Goal: Task Accomplishment & Management: Manage account settings

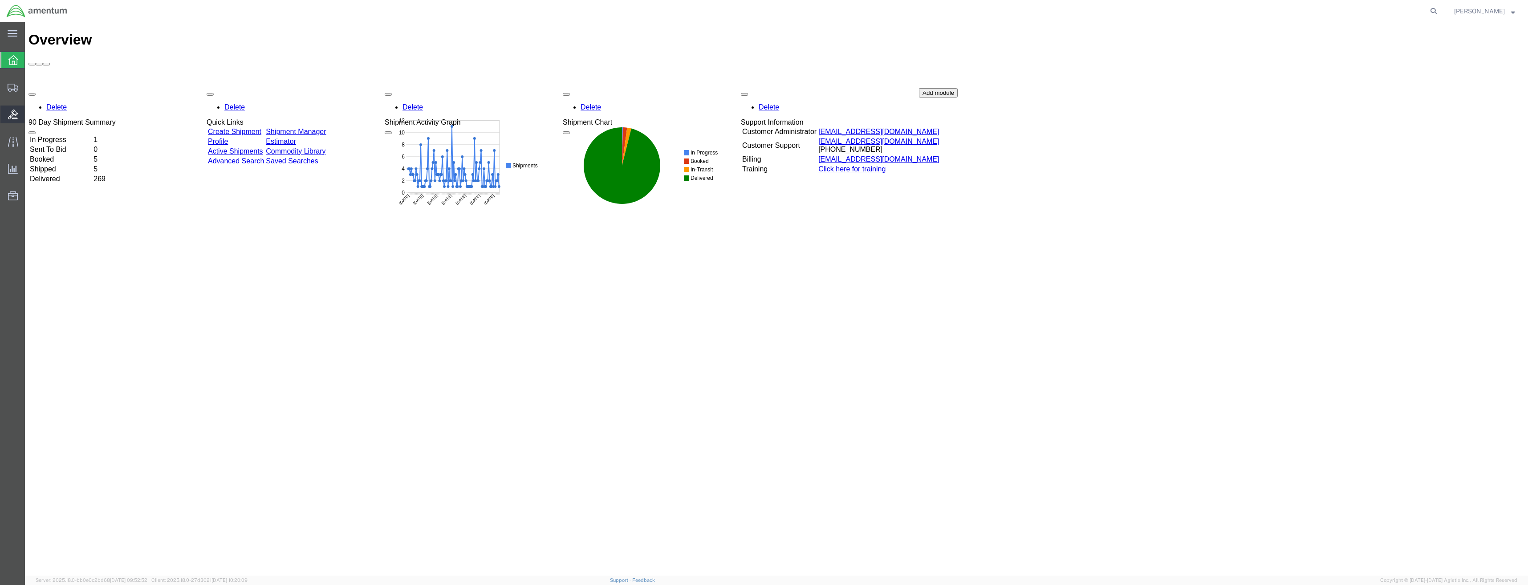
click at [16, 116] on icon at bounding box center [13, 115] width 10 height 10
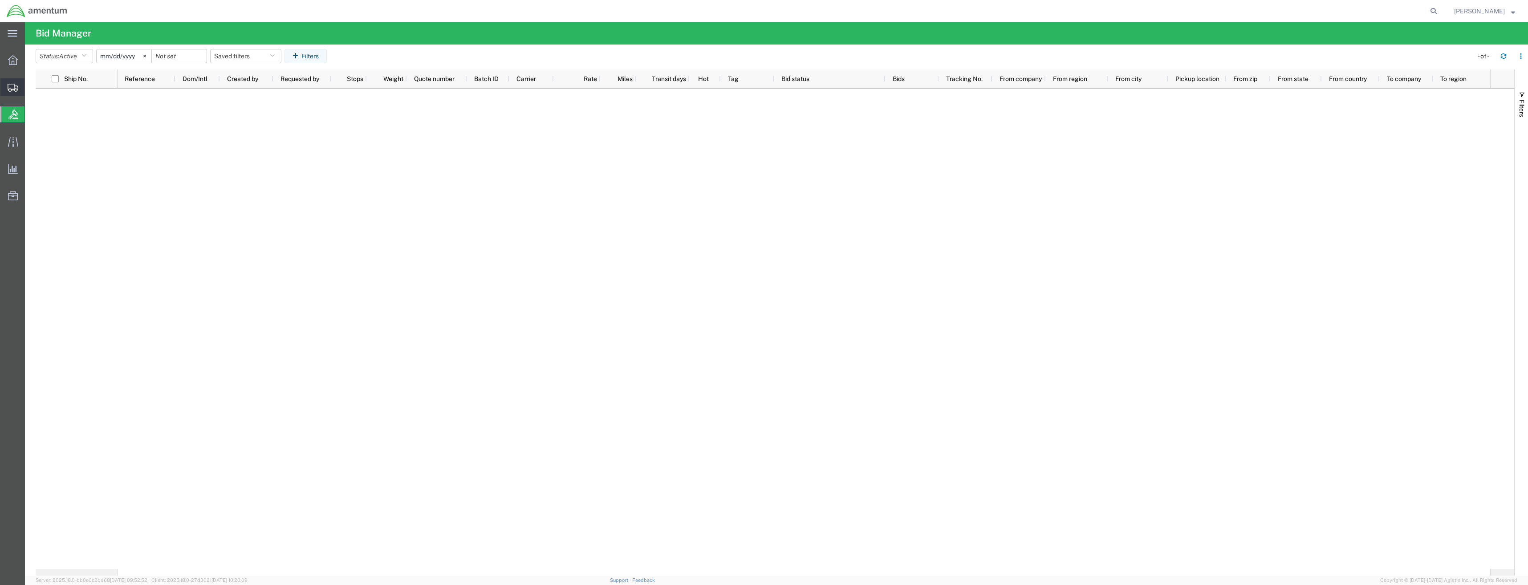
click at [18, 88] on icon at bounding box center [13, 88] width 11 height 8
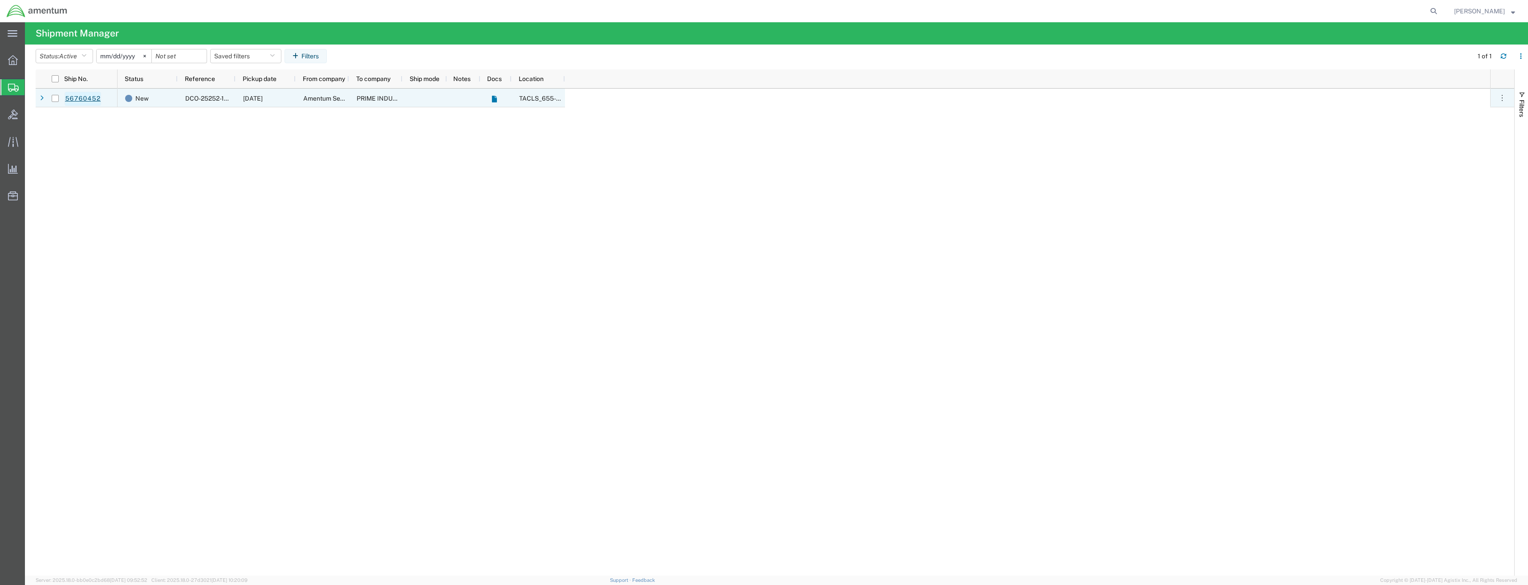
click at [85, 100] on link "56760452" at bounding box center [83, 99] width 37 height 14
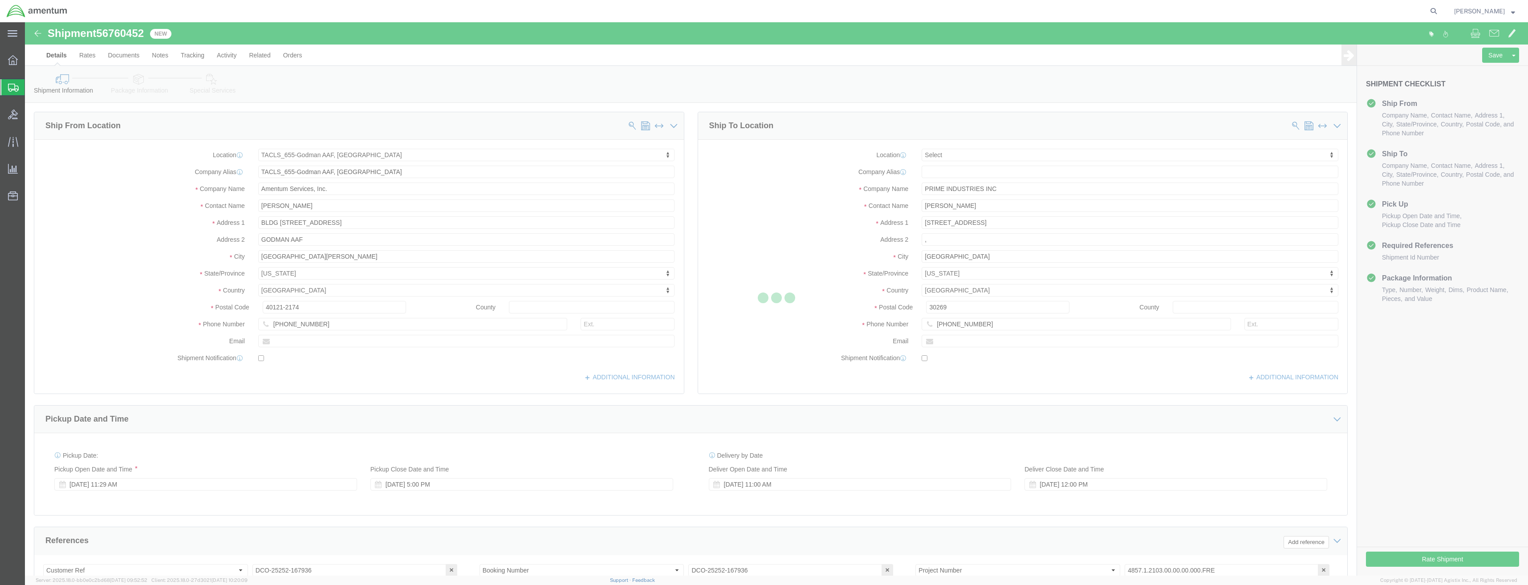
select select "42727"
select select
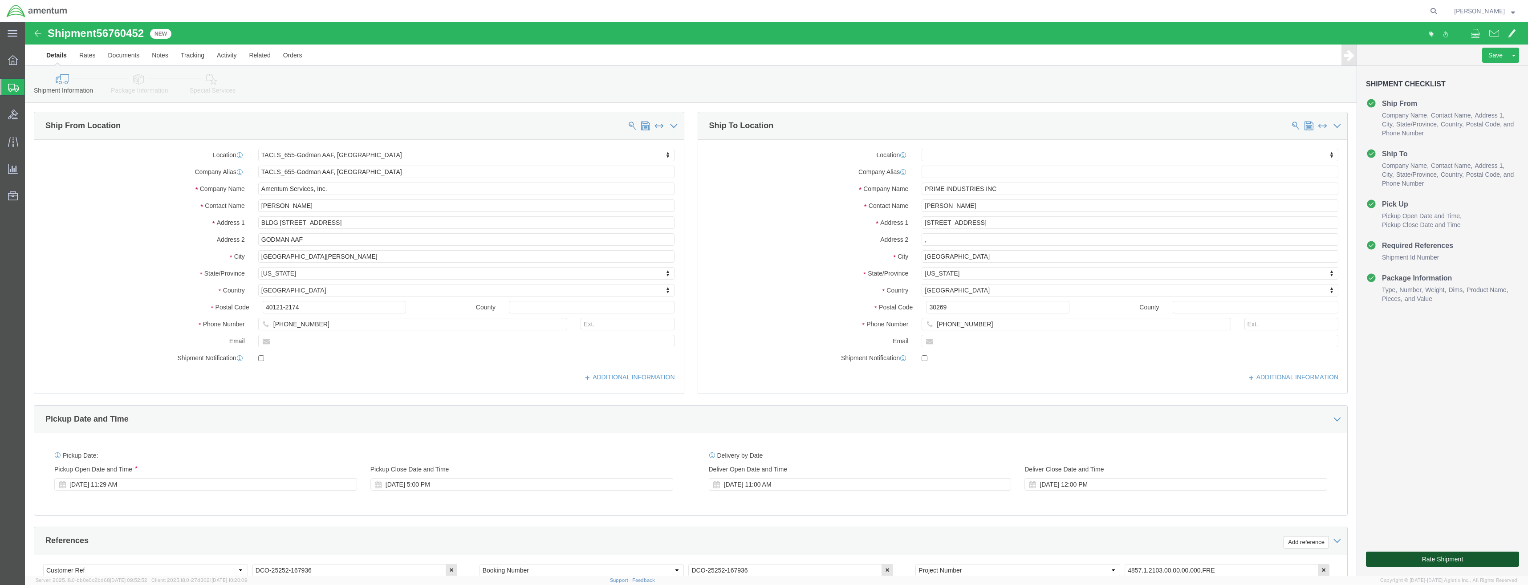
click button "Rate Shipment"
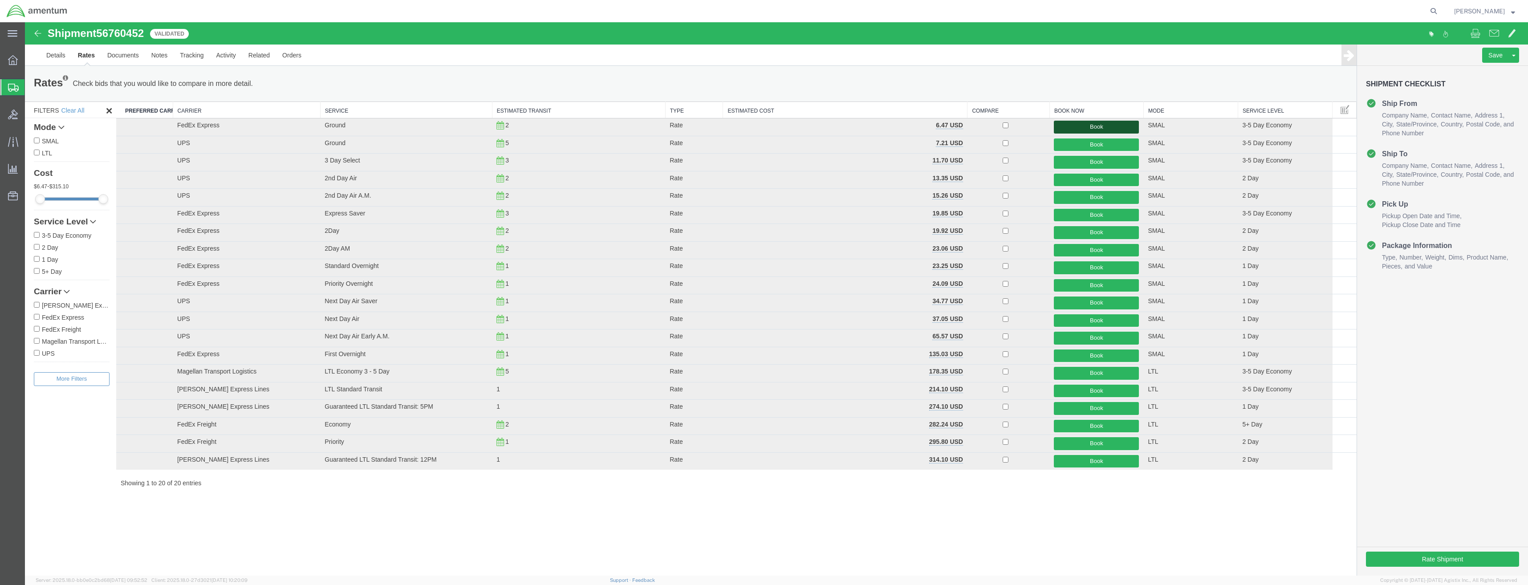
drag, startPoint x: 1097, startPoint y: 125, endPoint x: 1130, endPoint y: 145, distance: 37.9
click at [1097, 125] on button "Book" at bounding box center [1096, 127] width 85 height 13
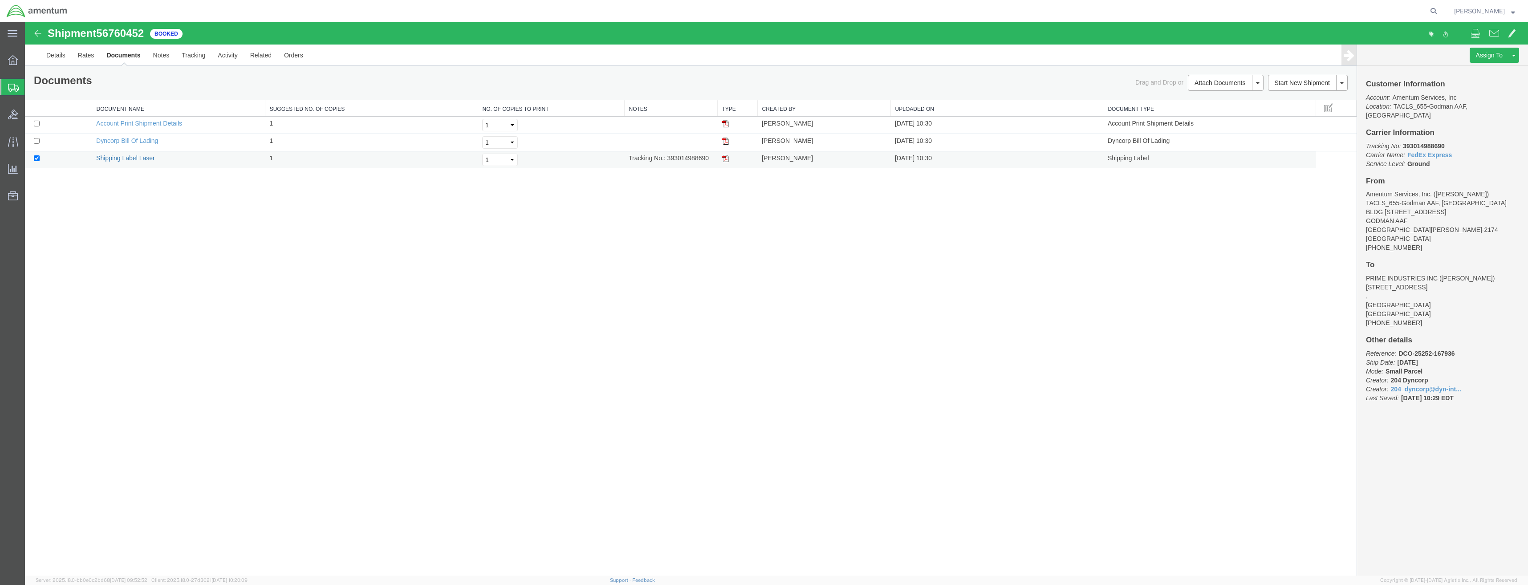
click at [122, 159] on link "Shipping Label Laser" at bounding box center [125, 157] width 59 height 7
click at [50, 58] on link "Details" at bounding box center [56, 55] width 32 height 21
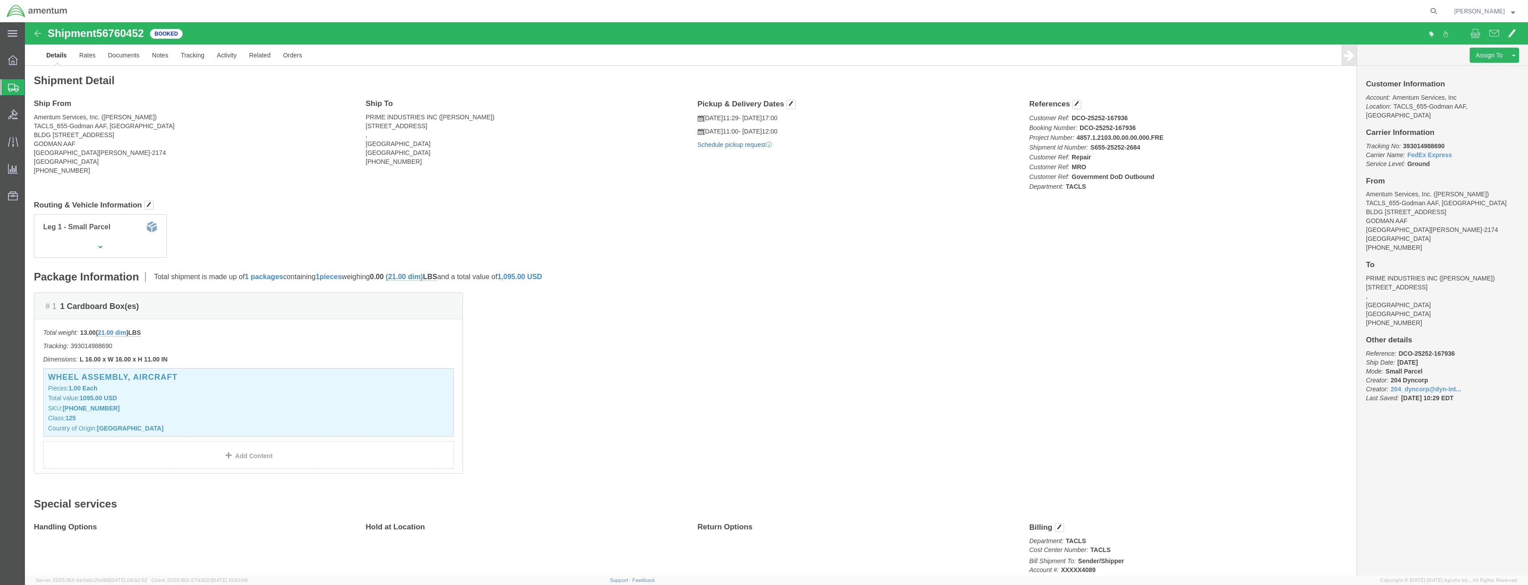
click link "Schedule pickup request"
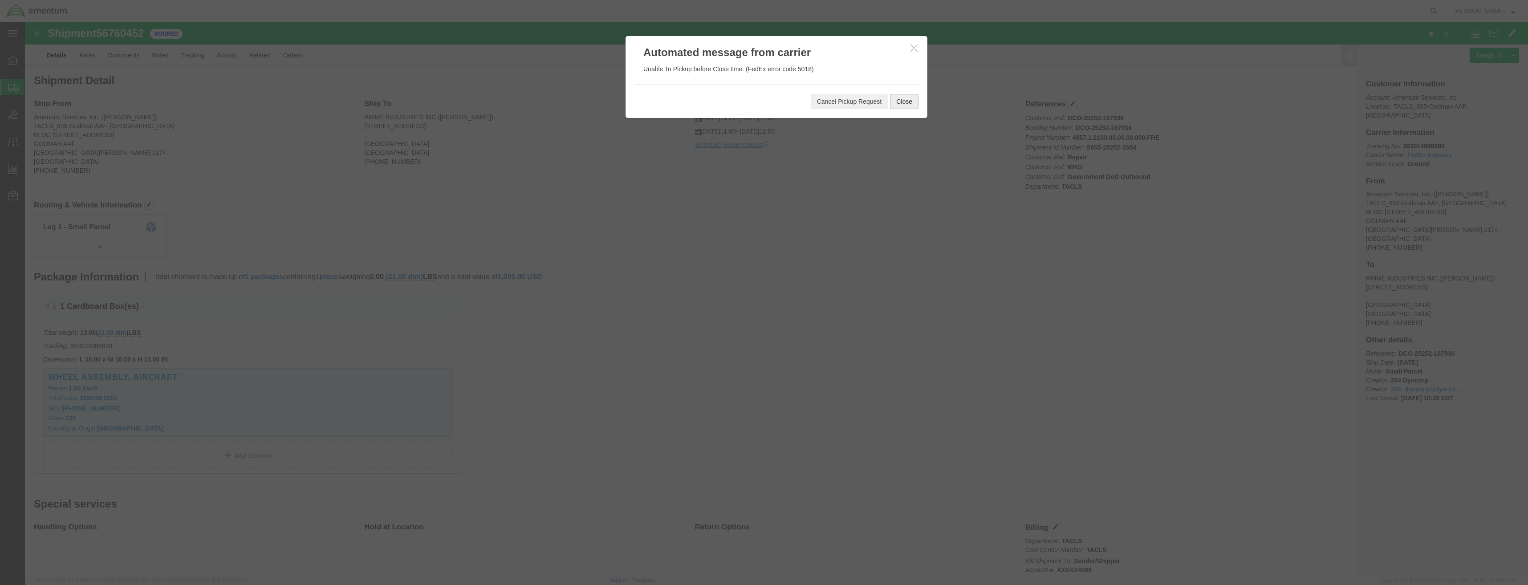
click button "Close"
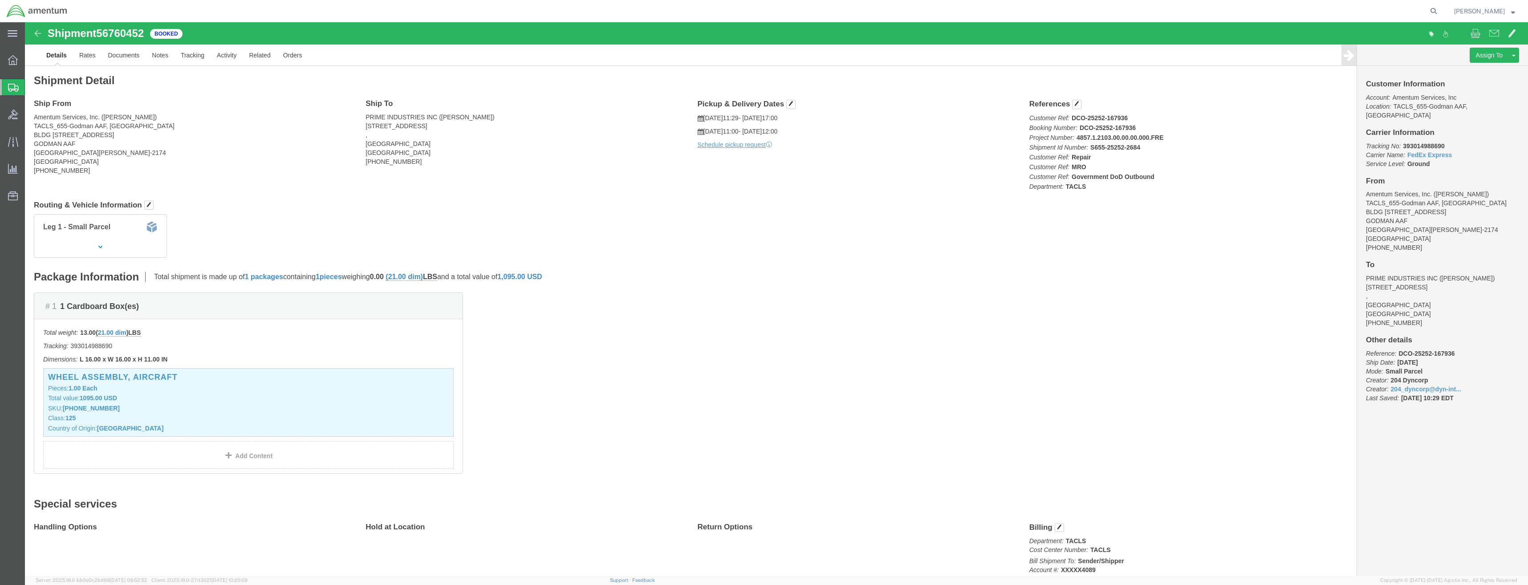
click div "Pickup & Delivery Dates [DATE] 11:29 - [DATE] 17:00 [DATE] 11:00 - [DATE] 12:00…"
click span "button"
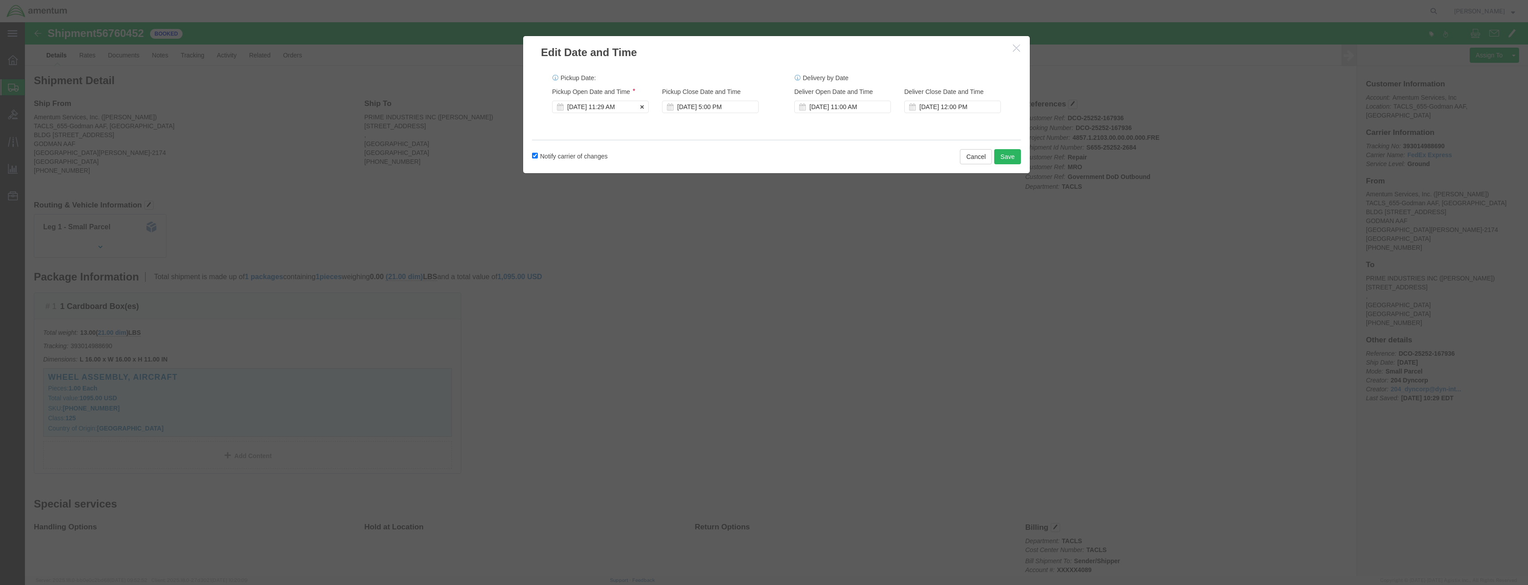
click div "[DATE] 11:29 AM"
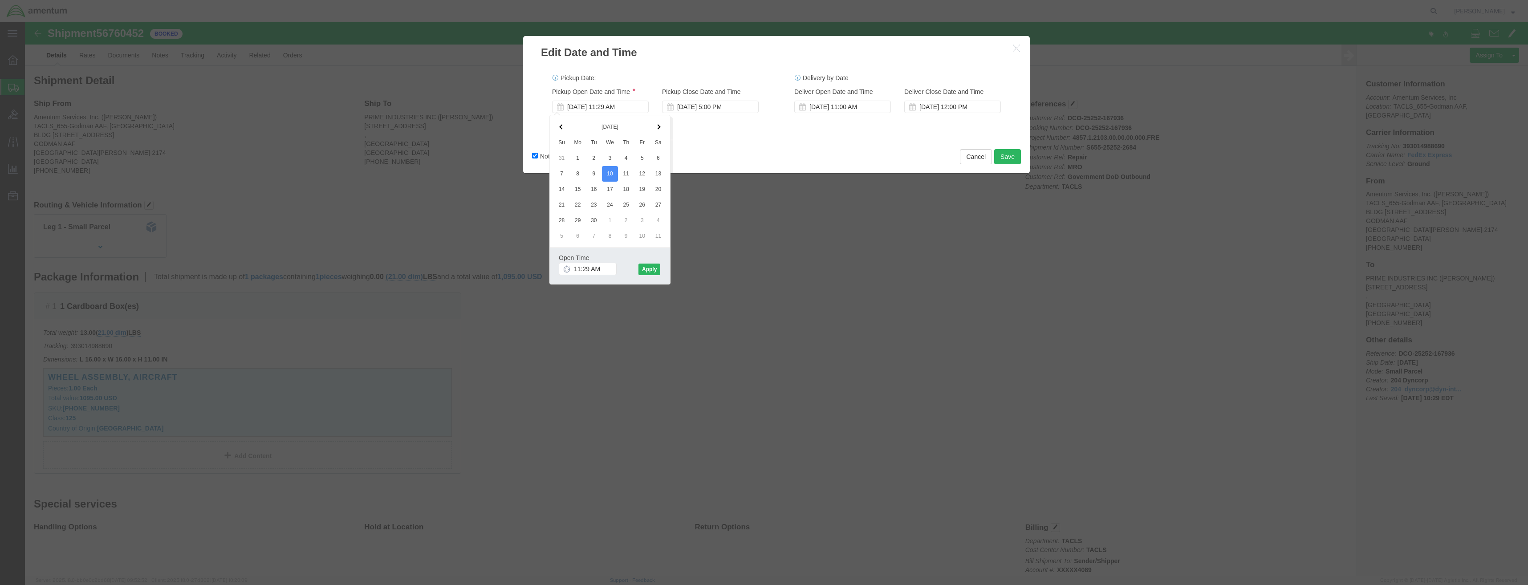
click div "Notify carrier of changes Cancel Save"
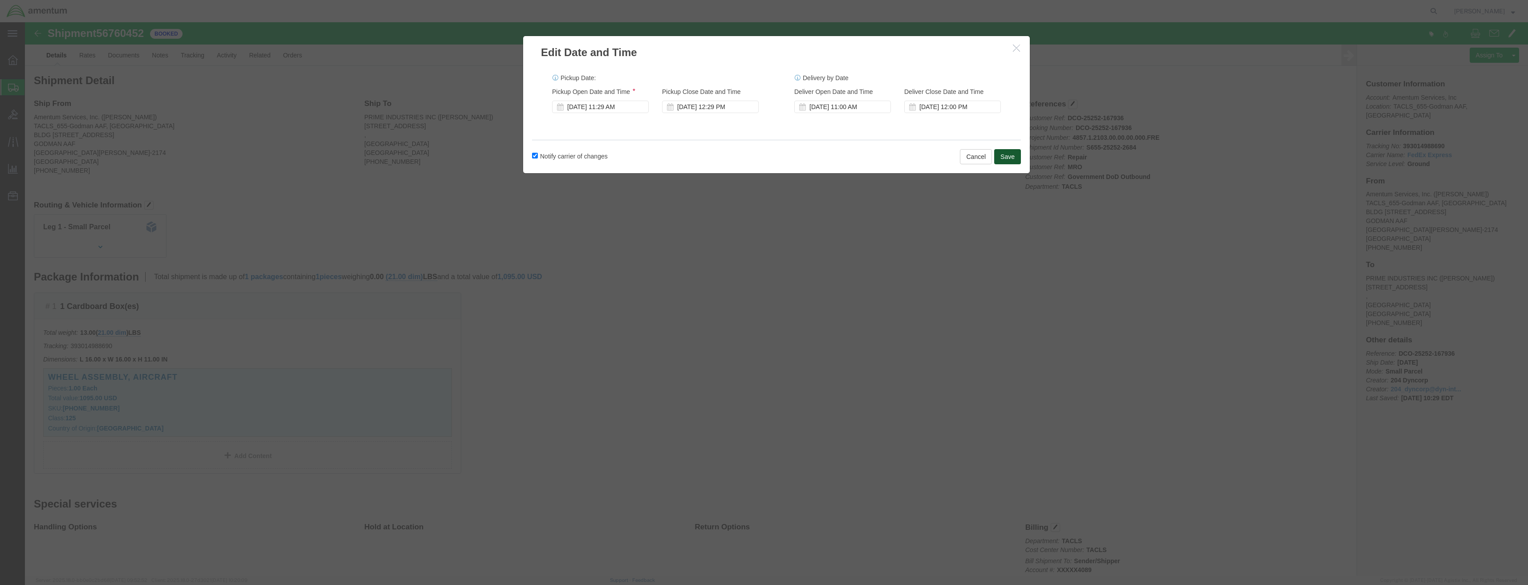
click button "Save"
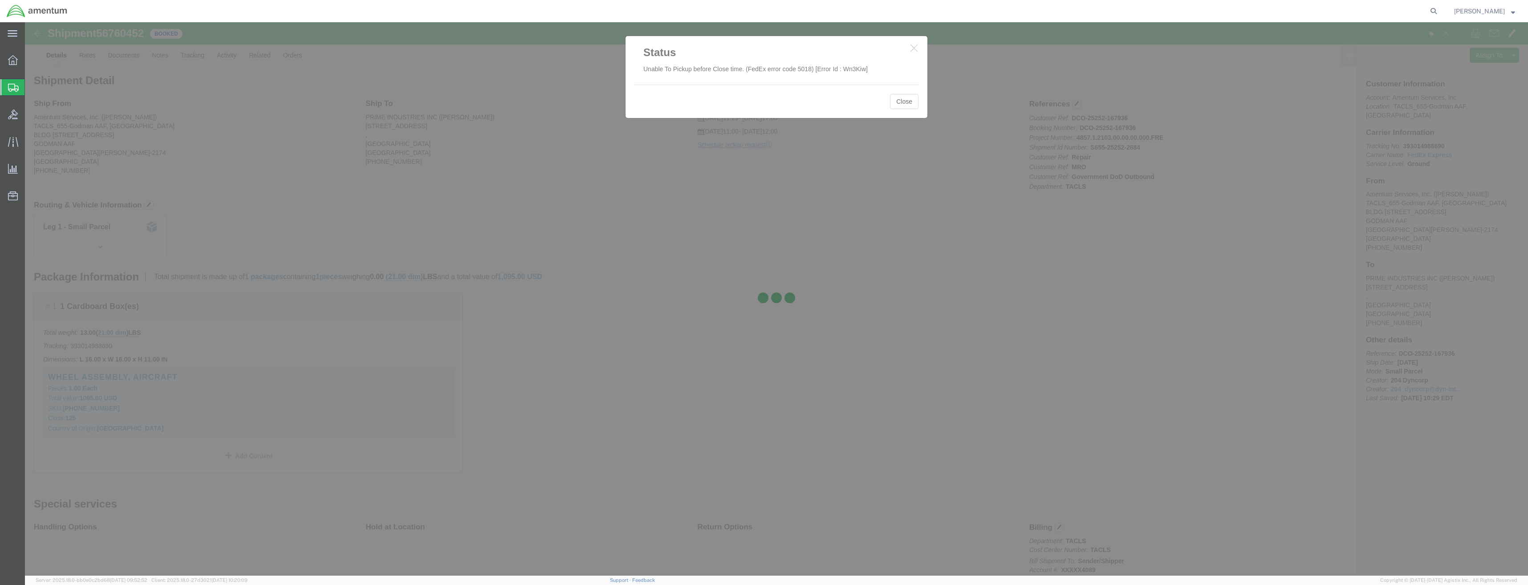
click at [911, 102] on div at bounding box center [776, 298] width 1503 height 553
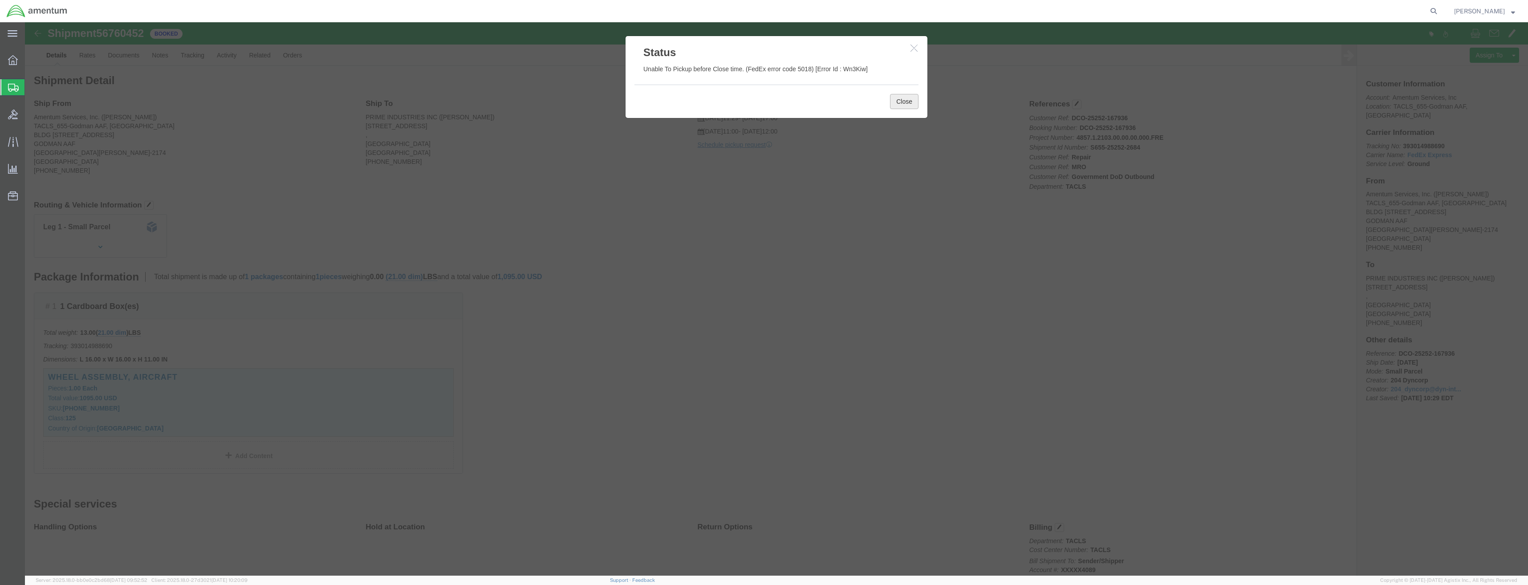
click button "Close"
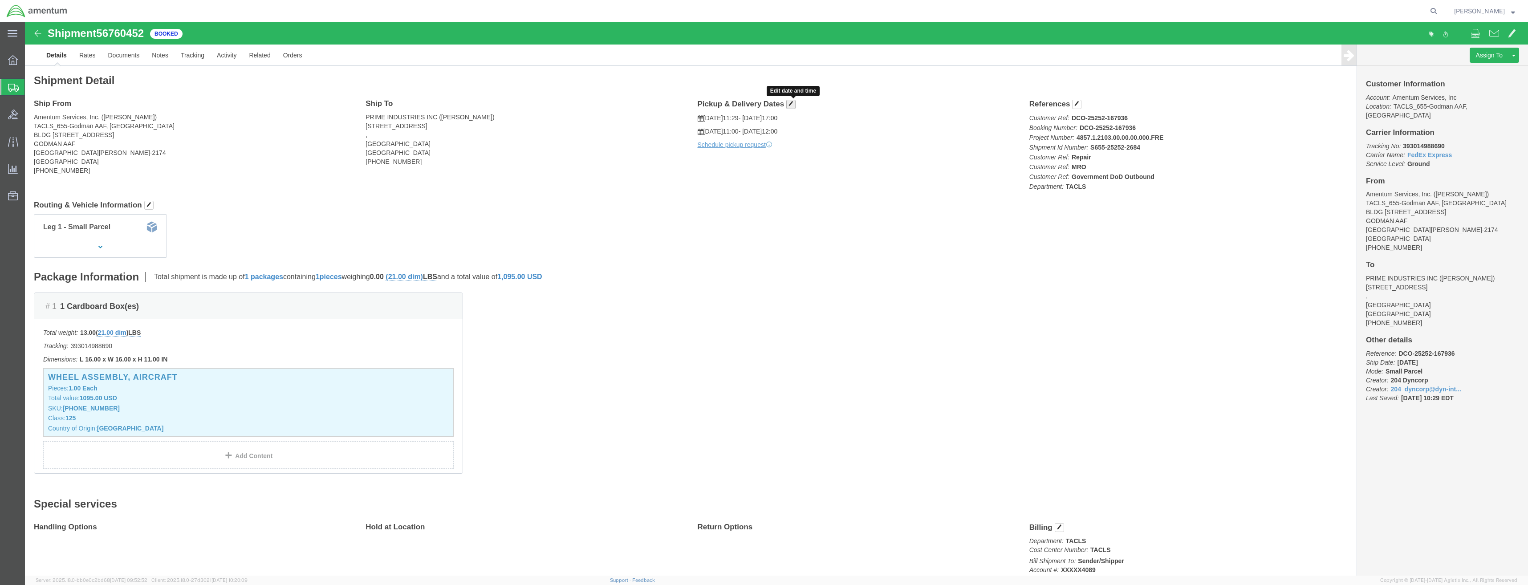
click span "button"
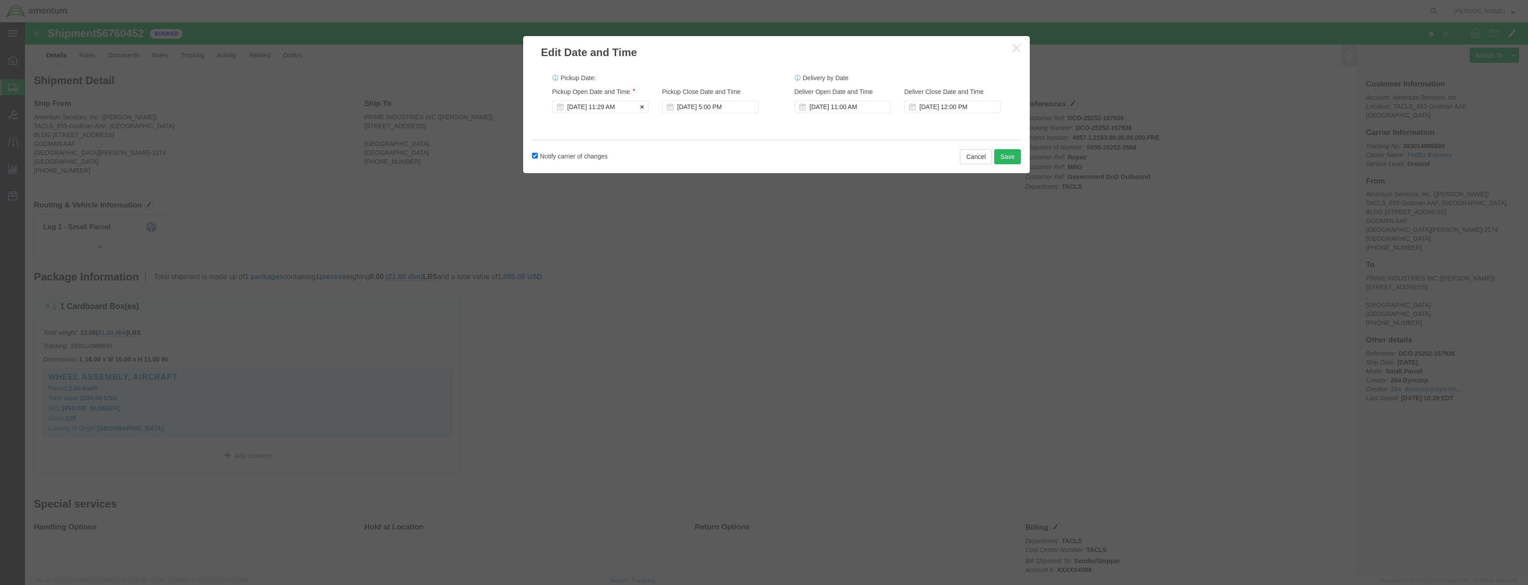
click div "[DATE] 11:29 AM"
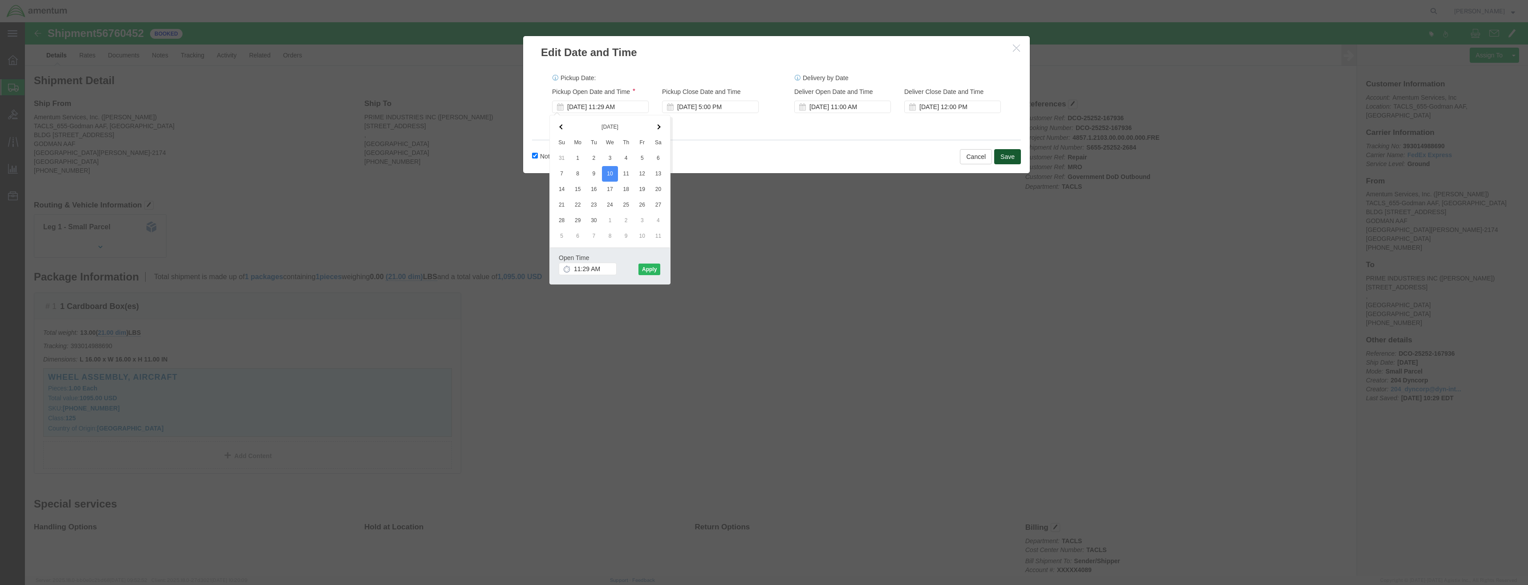
click button "Save"
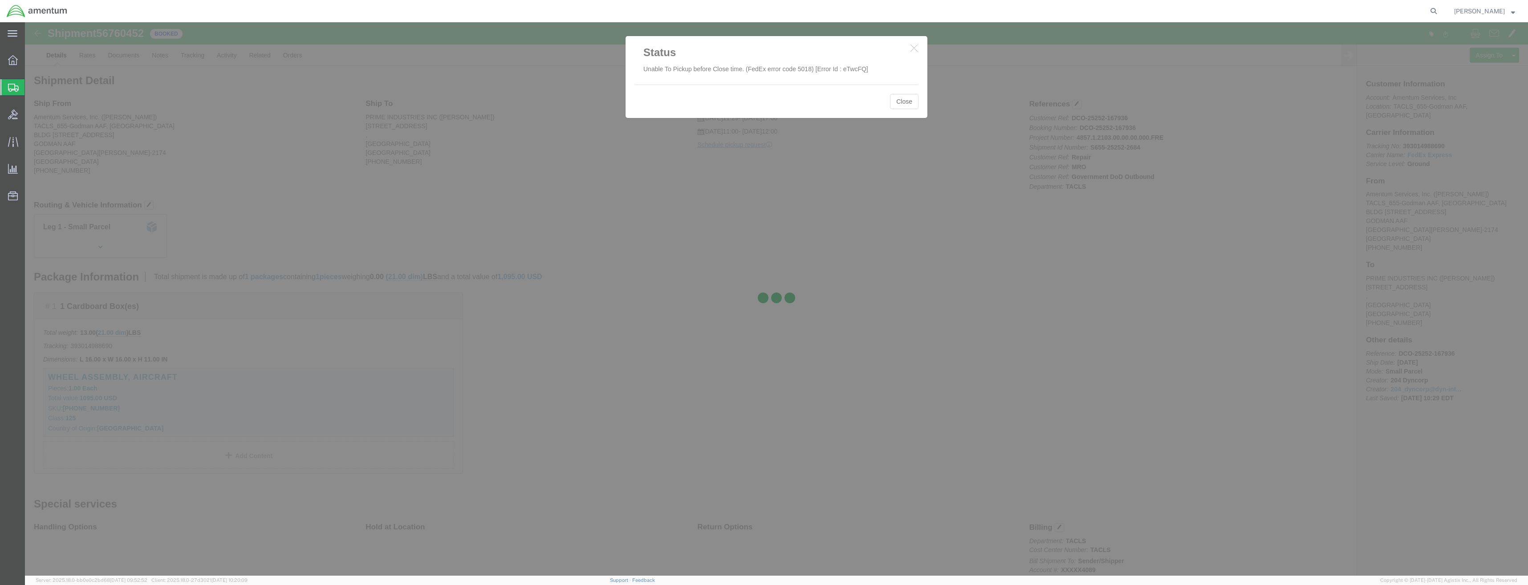
click at [901, 97] on div at bounding box center [776, 298] width 1503 height 553
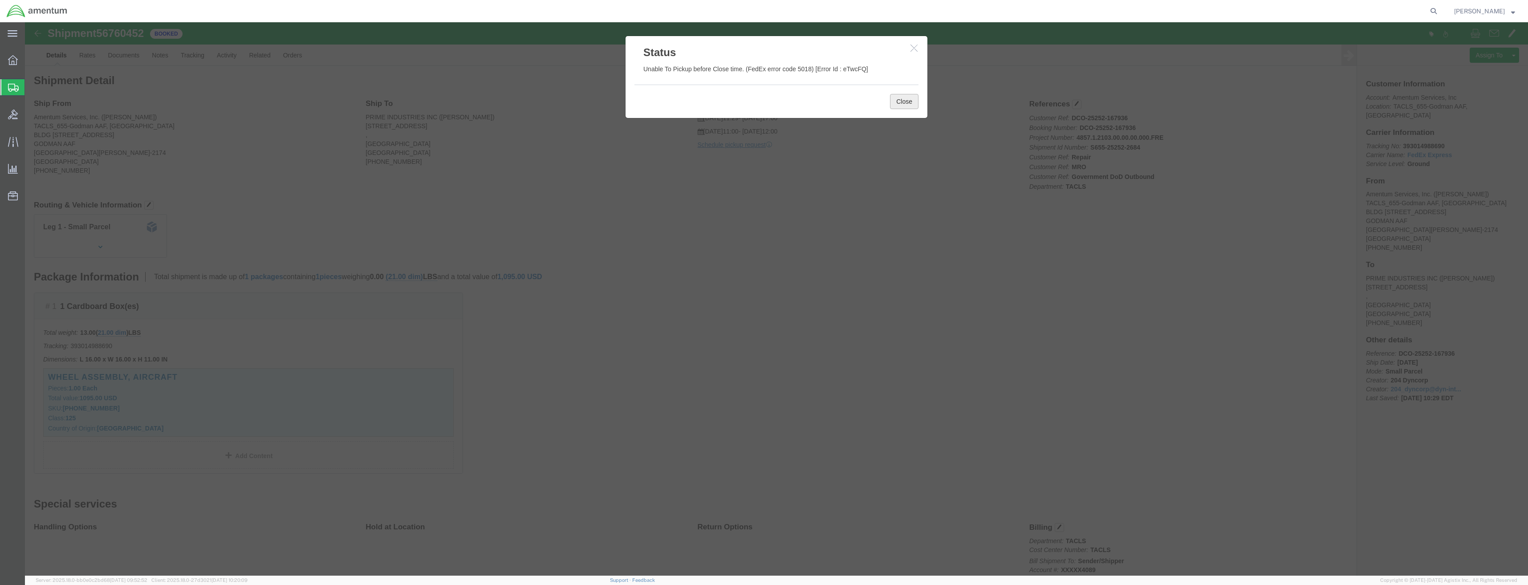
click button "Close"
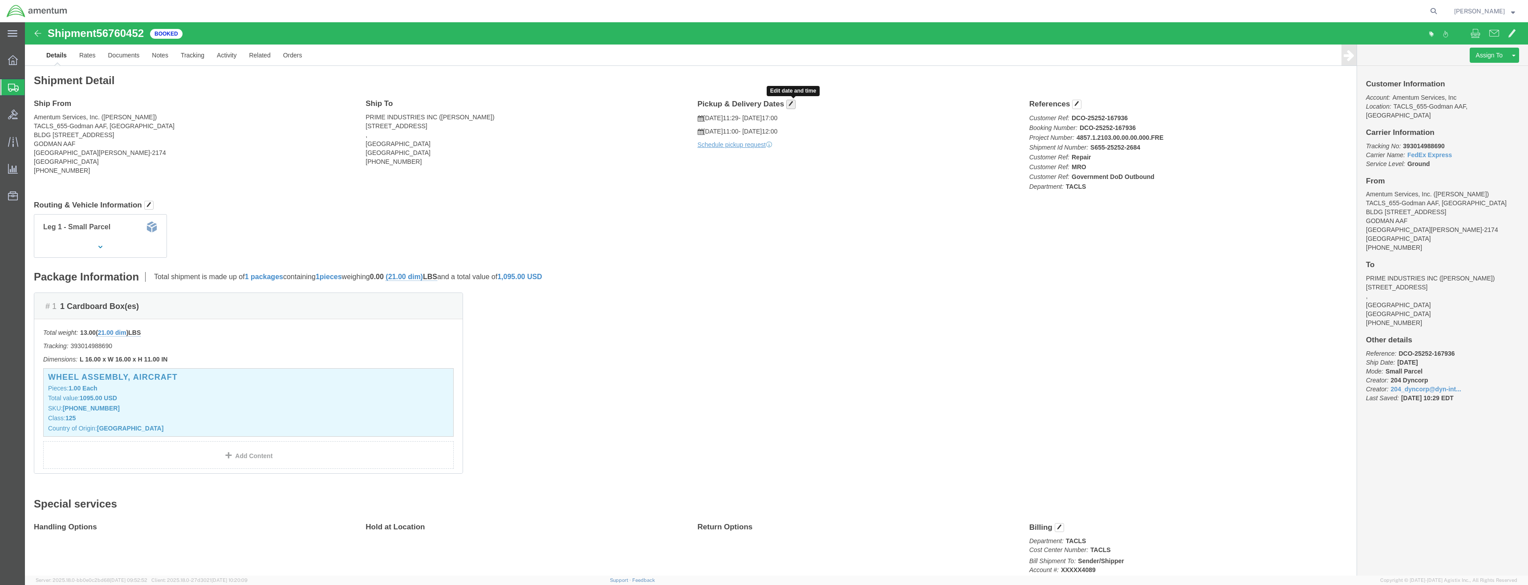
click span "button"
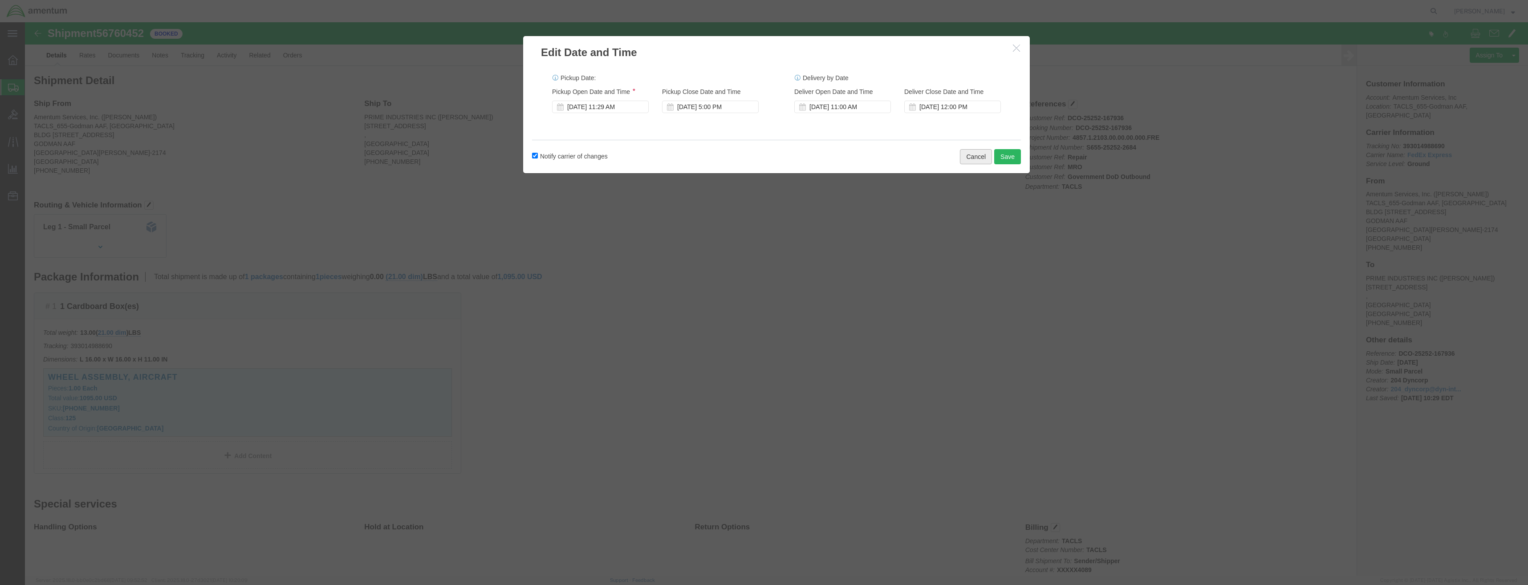
click button "Cancel"
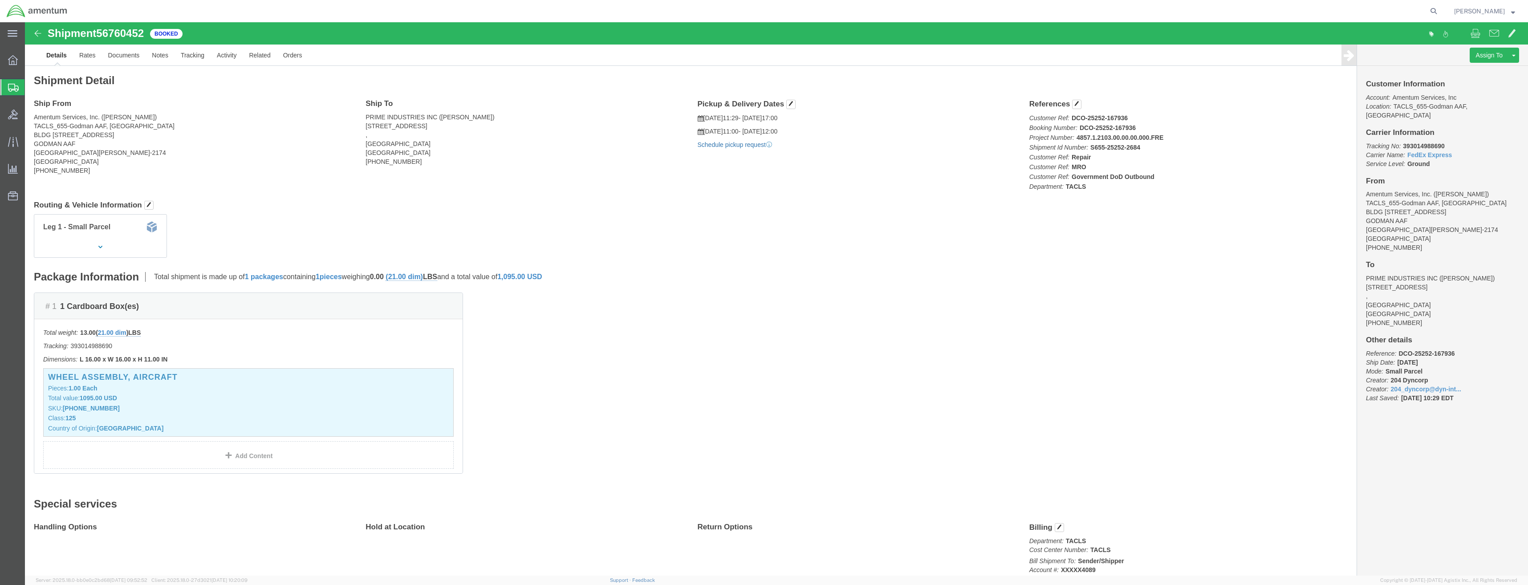
click link "Schedule pickup request"
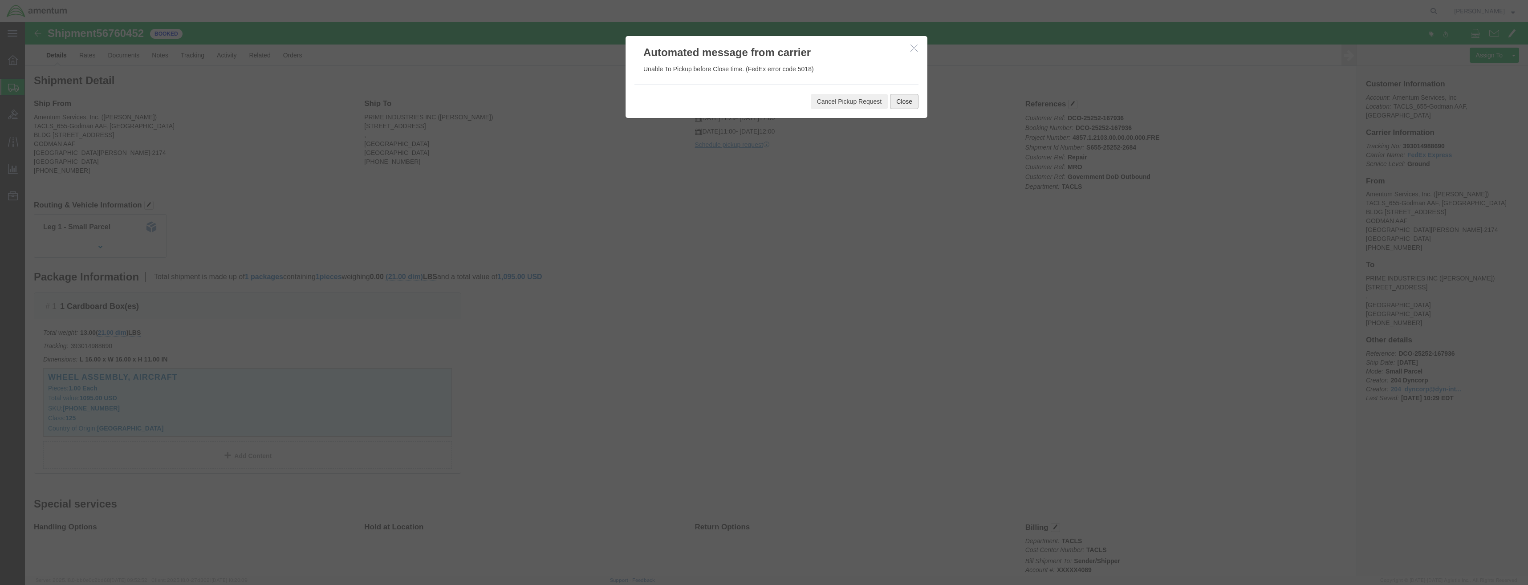
click button "Close"
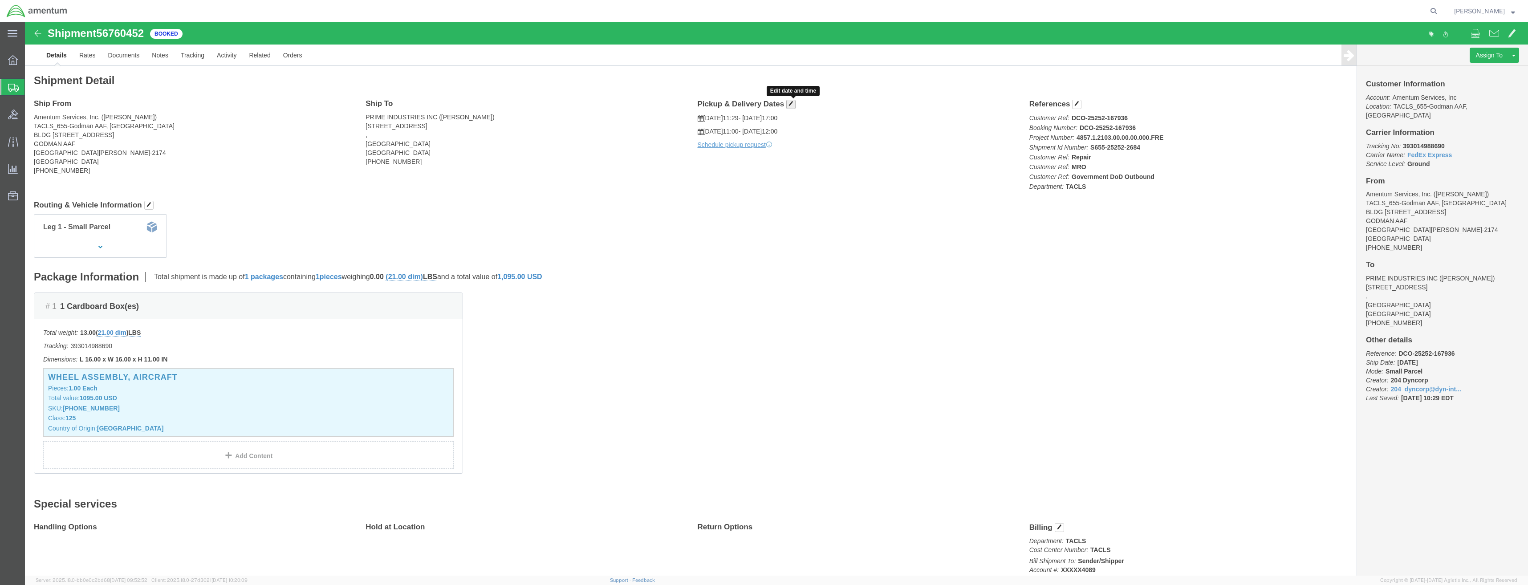
click span "button"
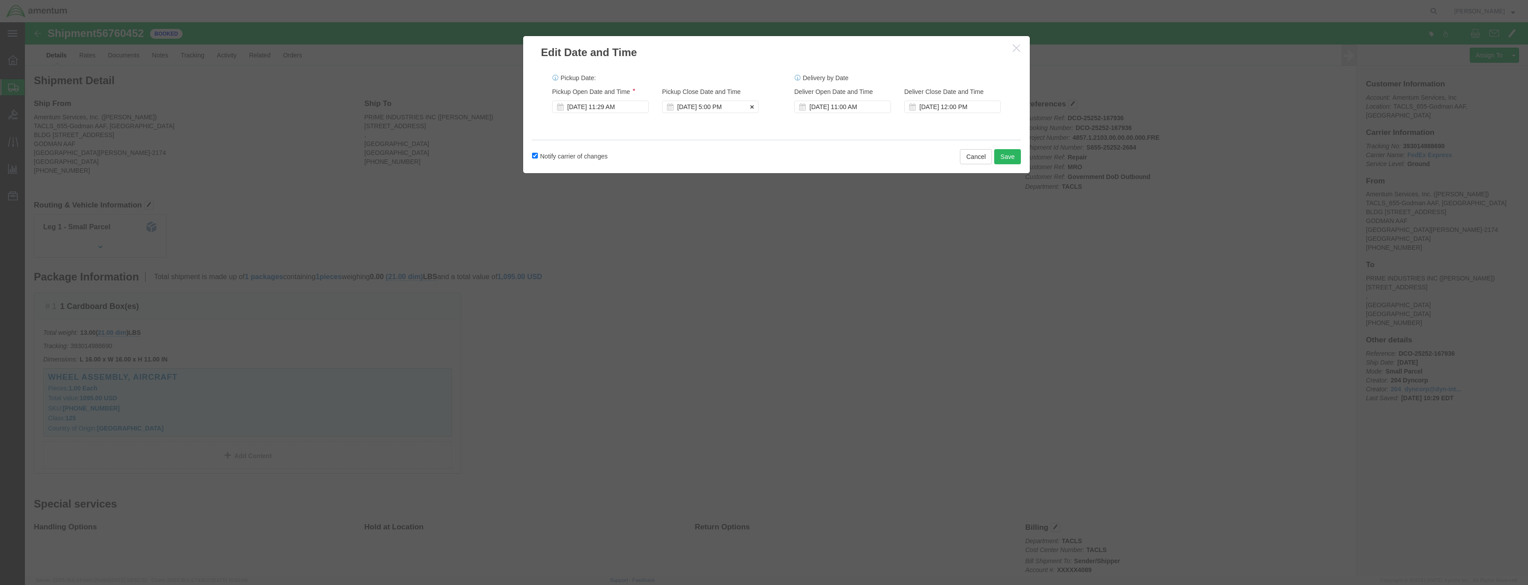
click div "[DATE] 5:00 PM"
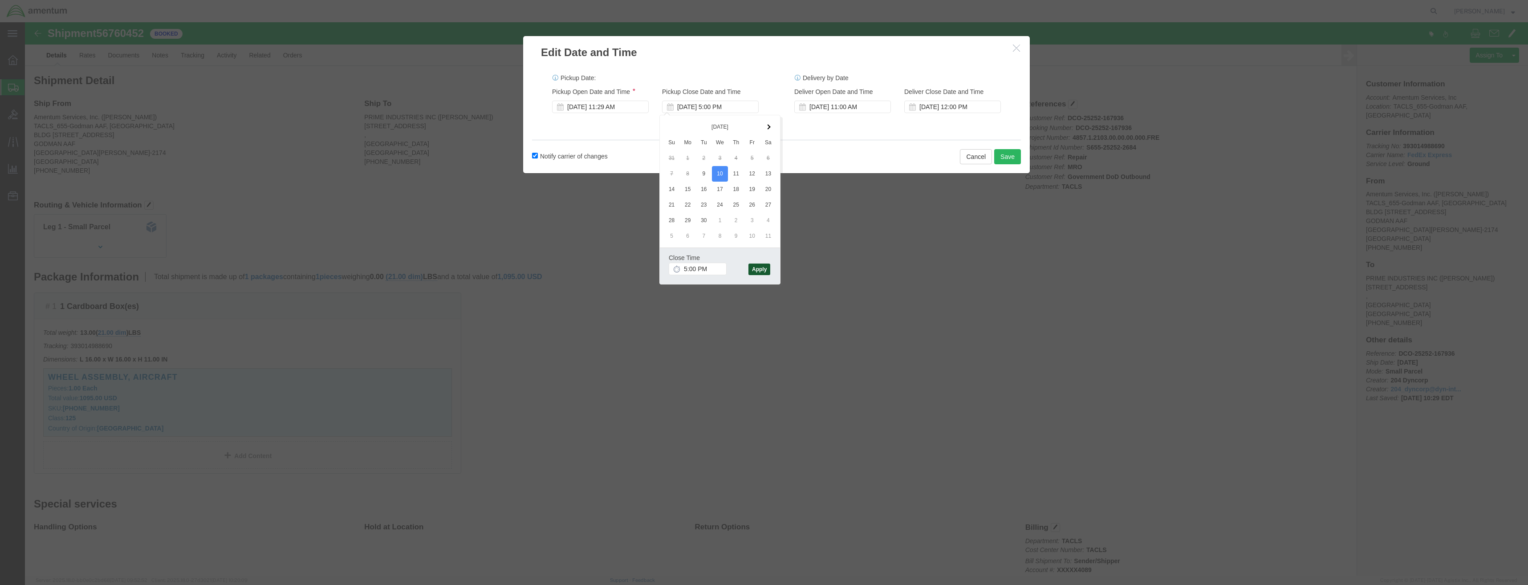
click button "Apply"
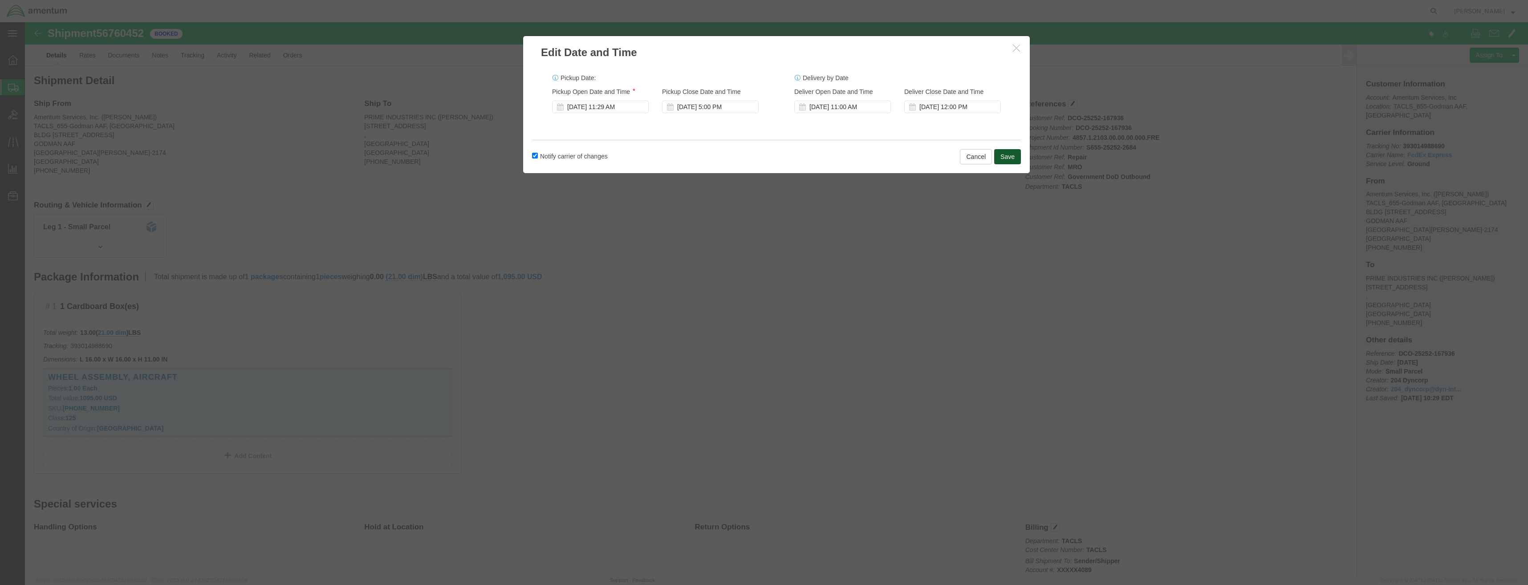
click button "Save"
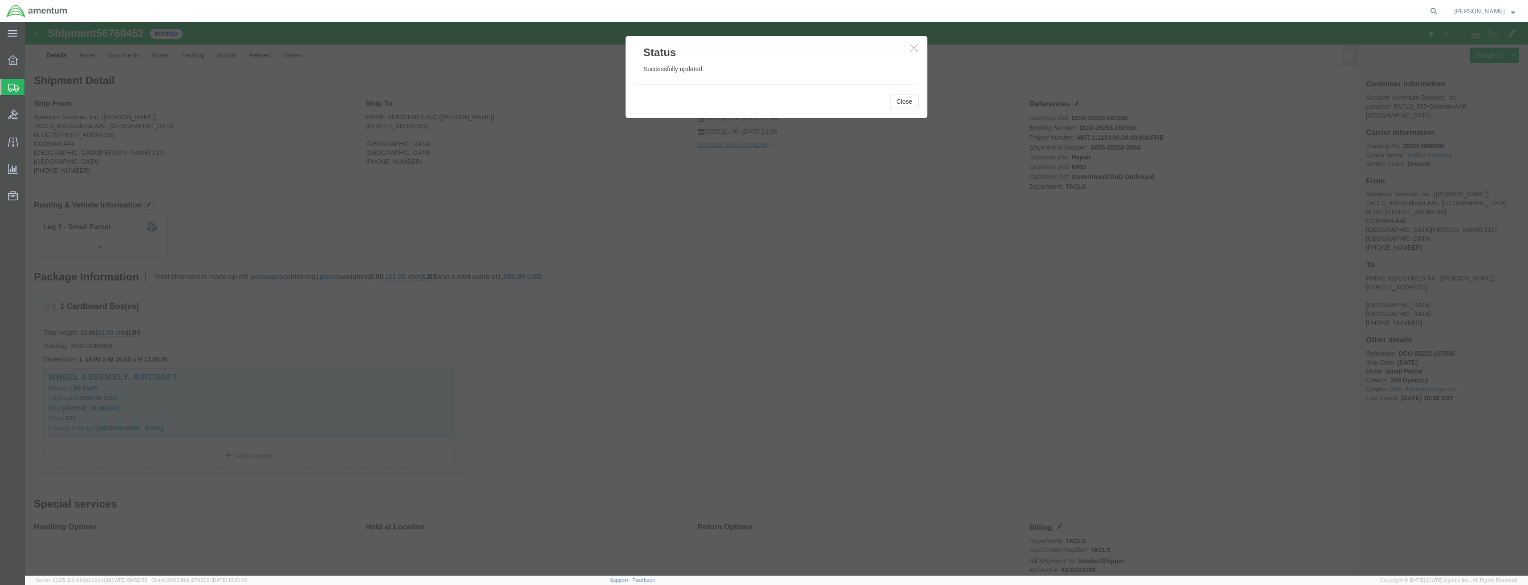
click div "Status Successfully updated. Close"
click button "Close"
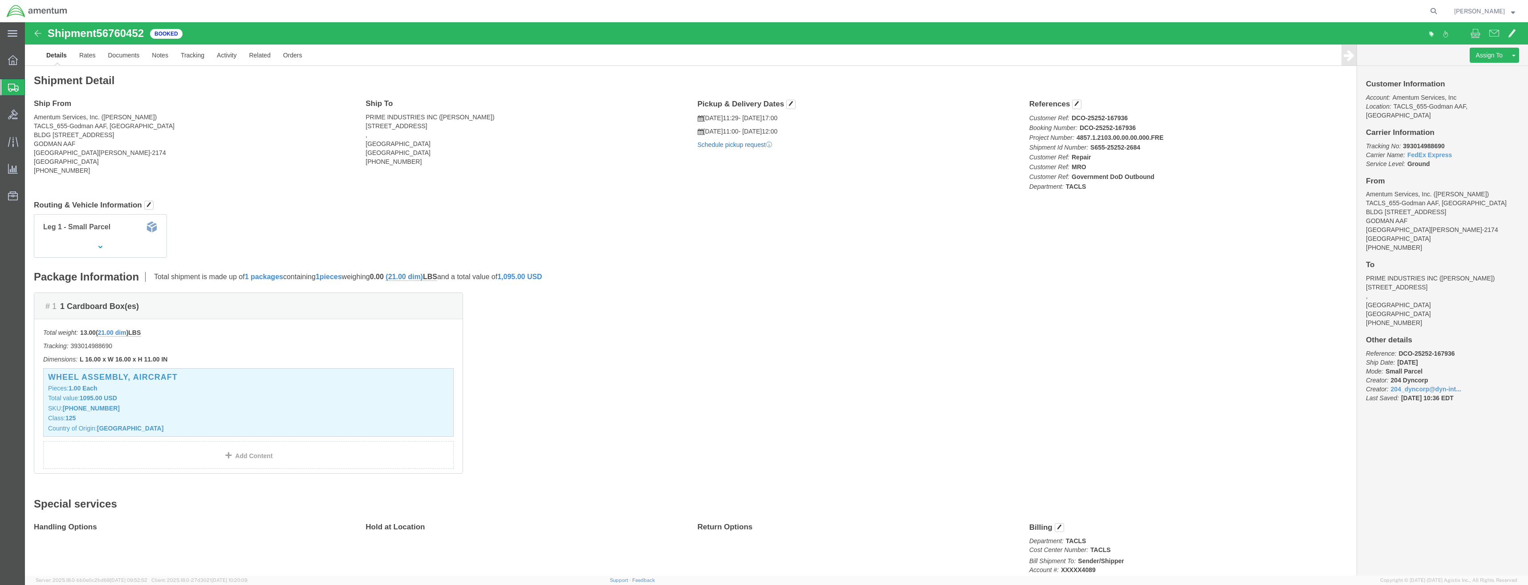
click link "Schedule pickup request"
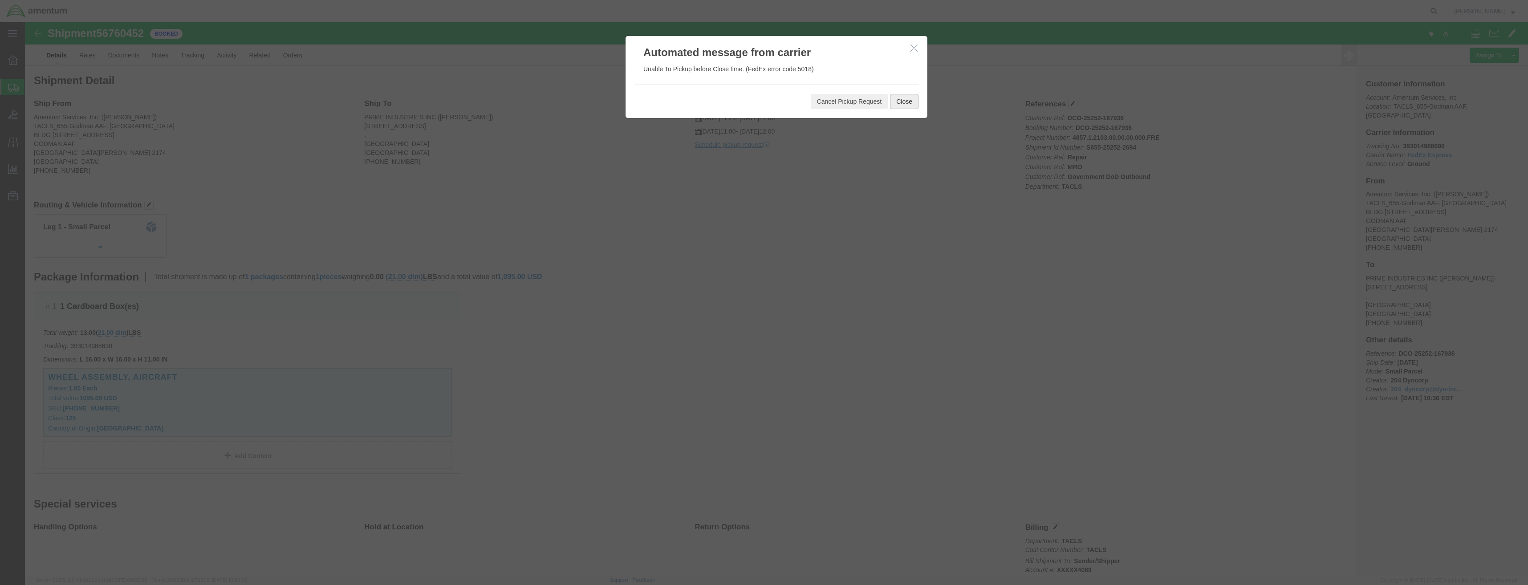
click button "Close"
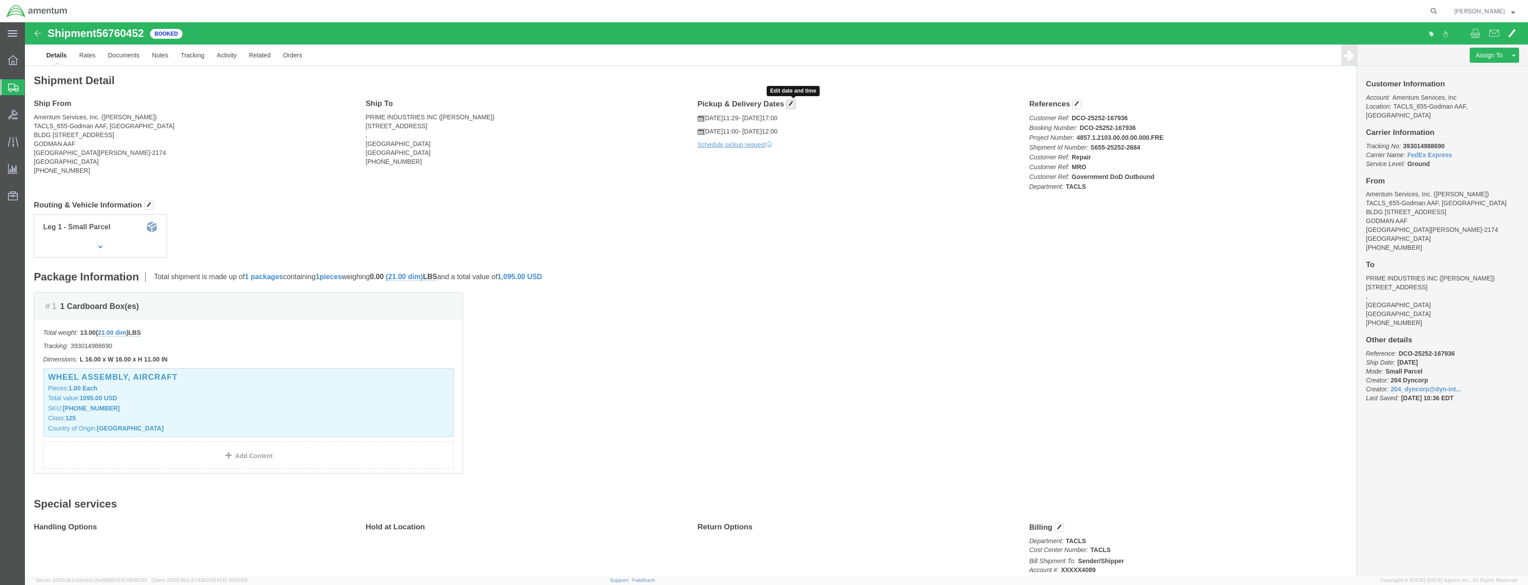
click button "button"
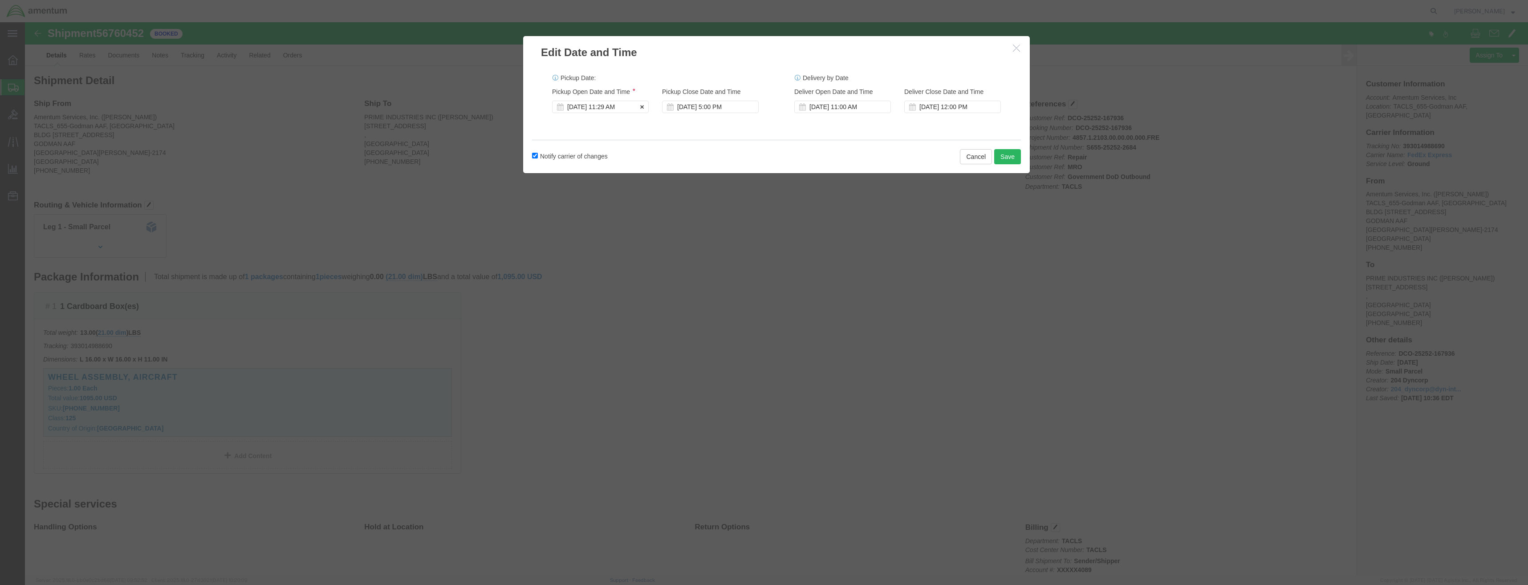
click div "[DATE] 11:29 AM"
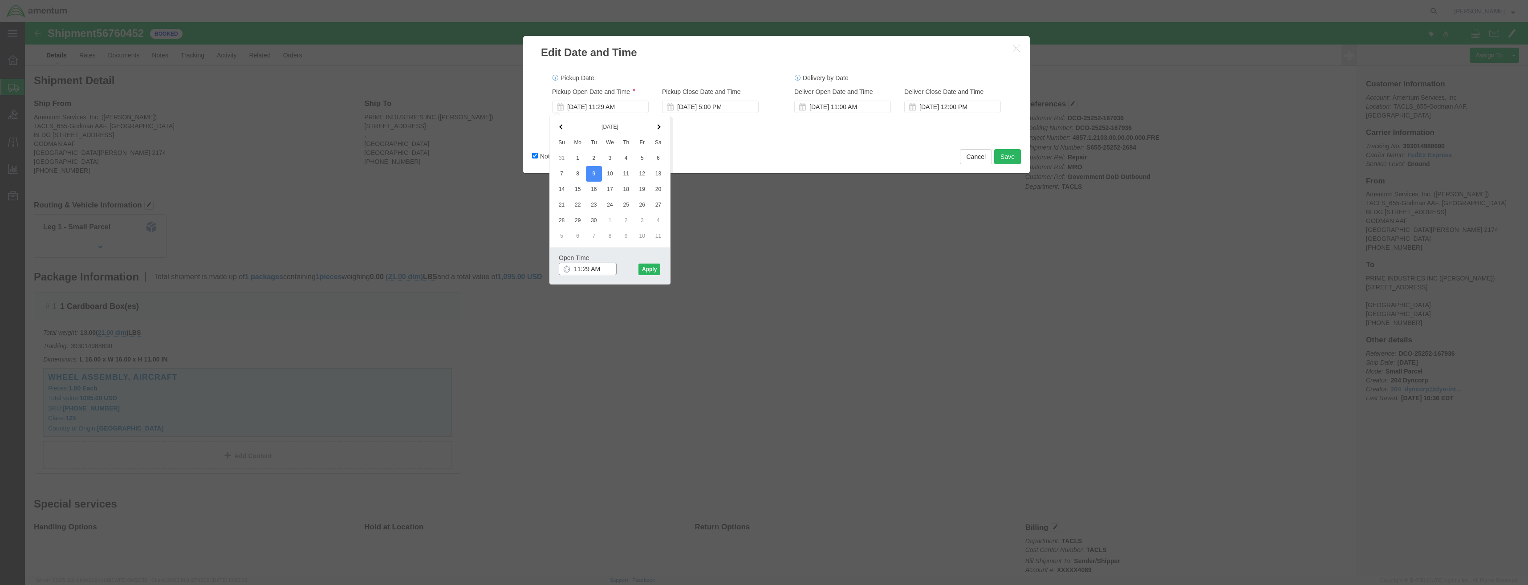
drag, startPoint x: 581, startPoint y: 247, endPoint x: 535, endPoint y: 245, distance: 45.4
click input "11:29 AM"
drag, startPoint x: 587, startPoint y: 247, endPoint x: 551, endPoint y: 244, distance: 36.1
click input "11:29 AM"
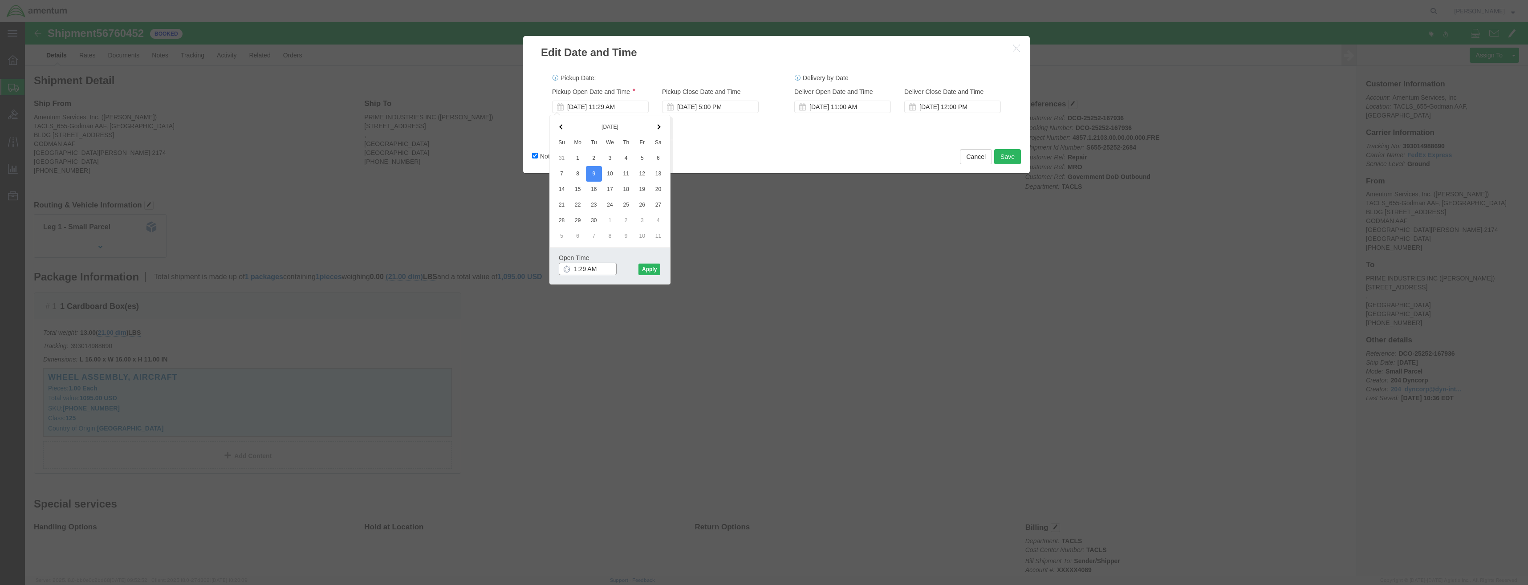
click input "1:29 AM"
type input "1:29 p"
click button "Apply"
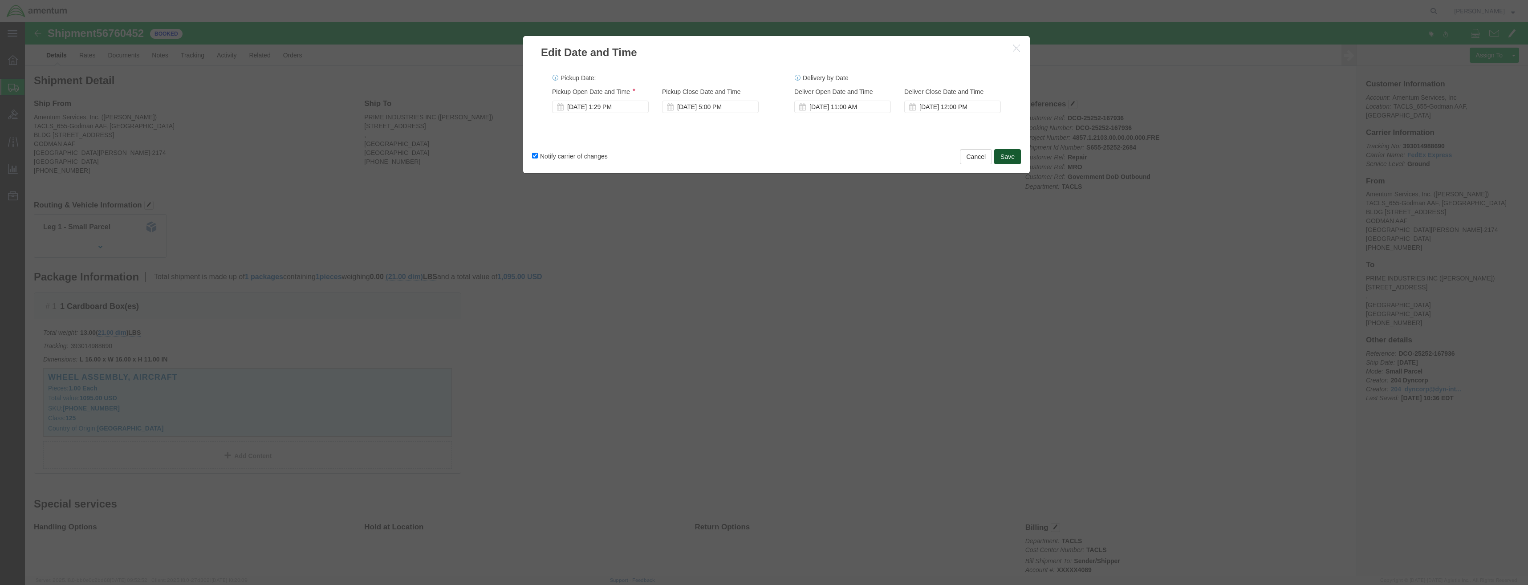
click button "Save"
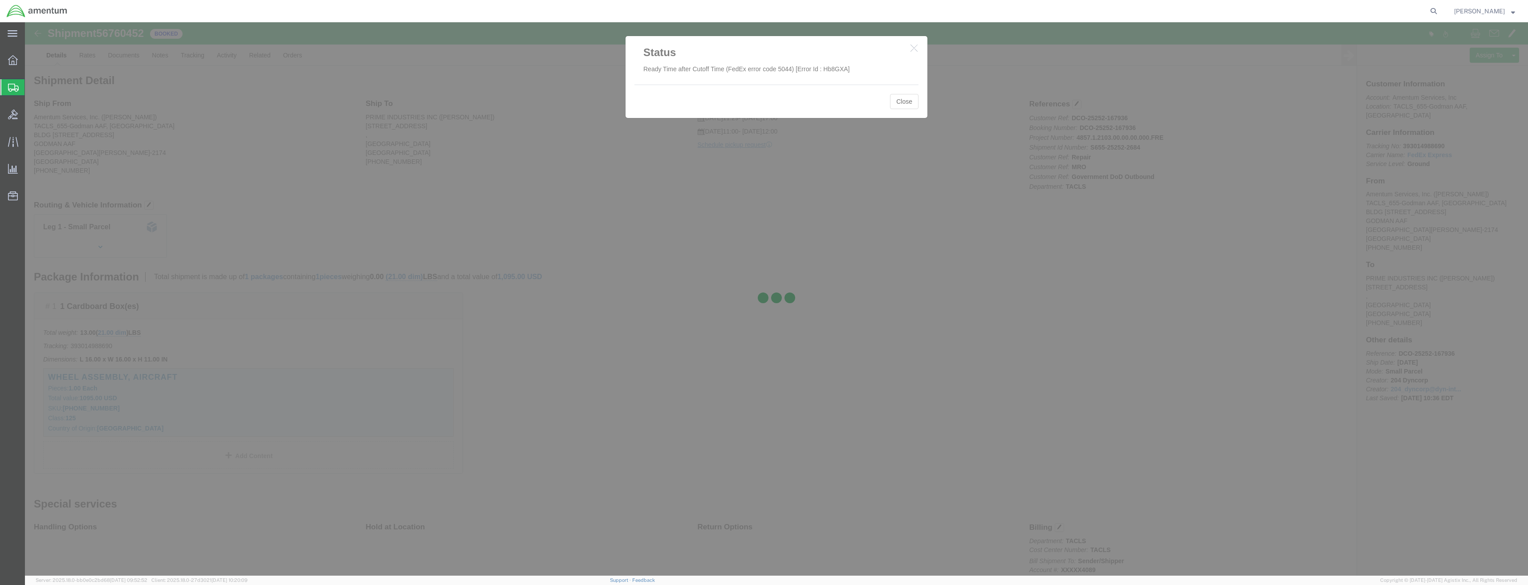
click at [909, 101] on div at bounding box center [776, 298] width 1503 height 553
click at [730, 143] on div at bounding box center [776, 298] width 1503 height 553
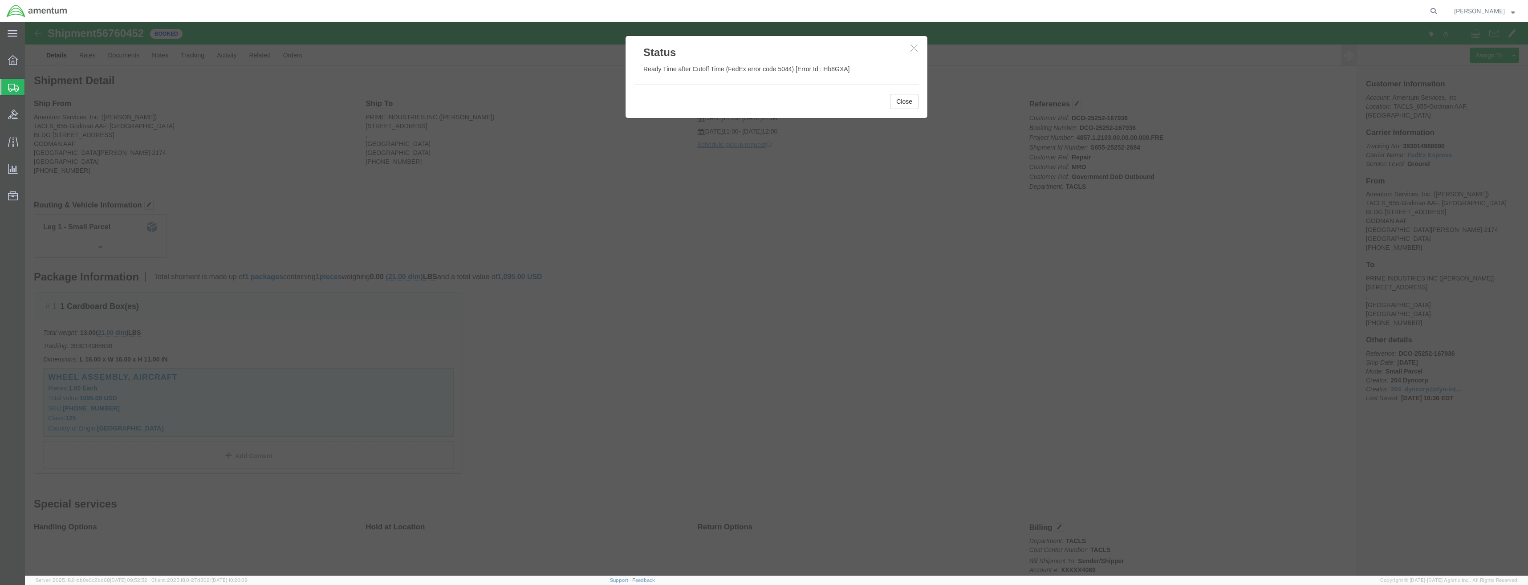
click div
click button "button"
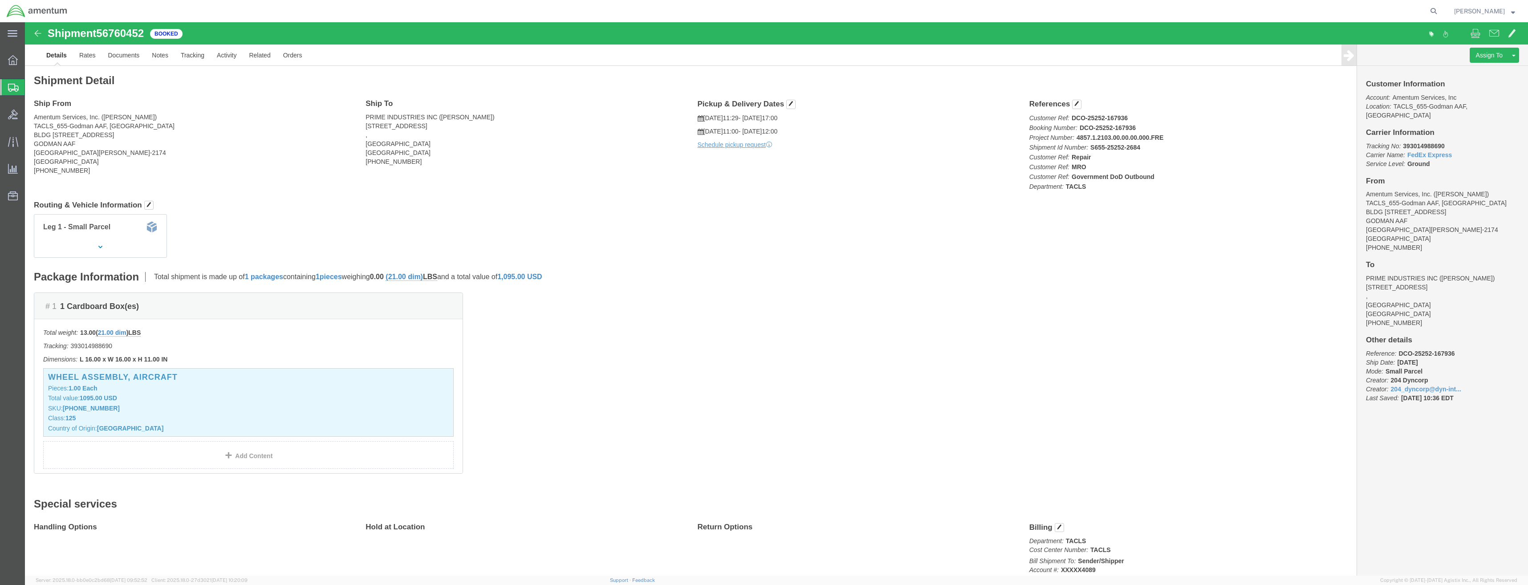
click at [12, 81] on div at bounding box center [12, 87] width 25 height 16
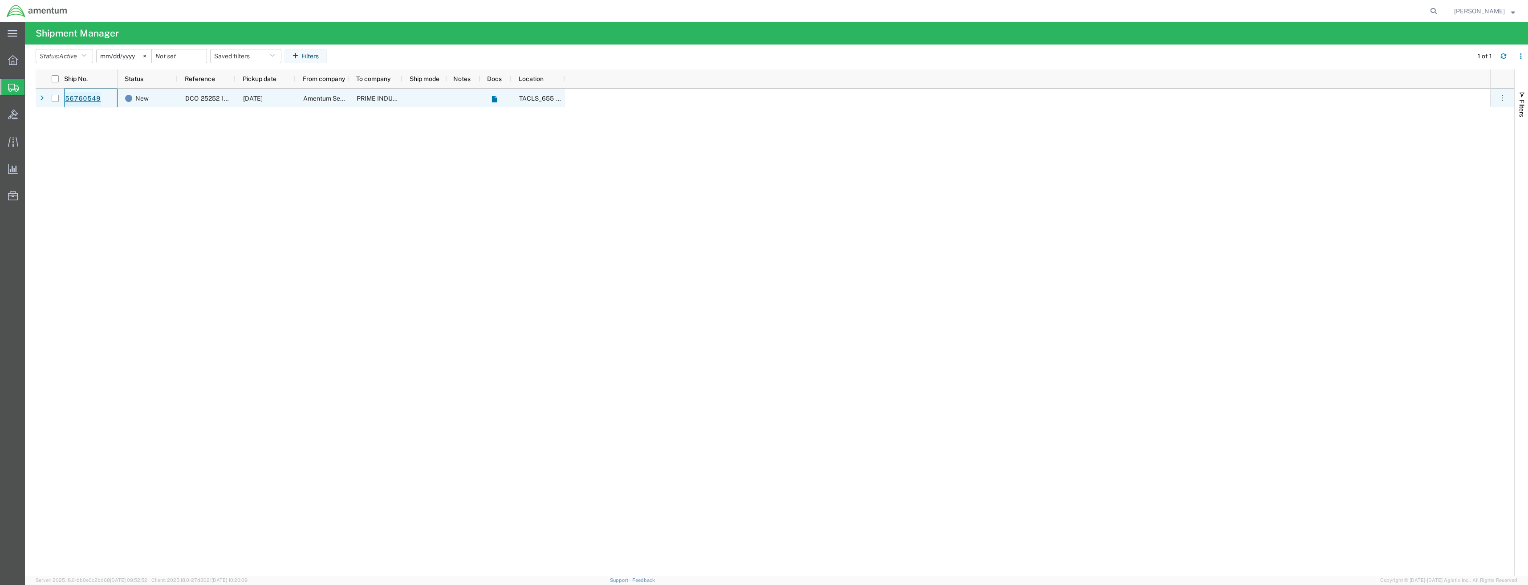
click at [92, 99] on link "56760549" at bounding box center [83, 99] width 37 height 14
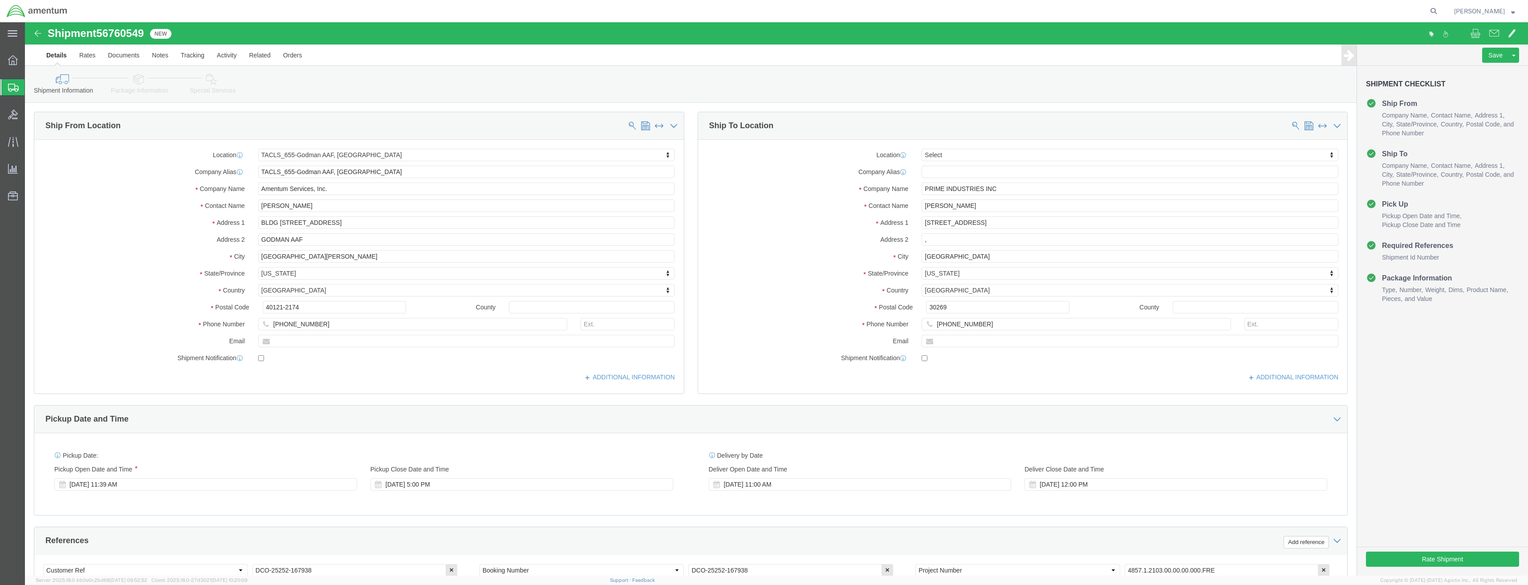
select select "42727"
select select
click button "Rate Shipment"
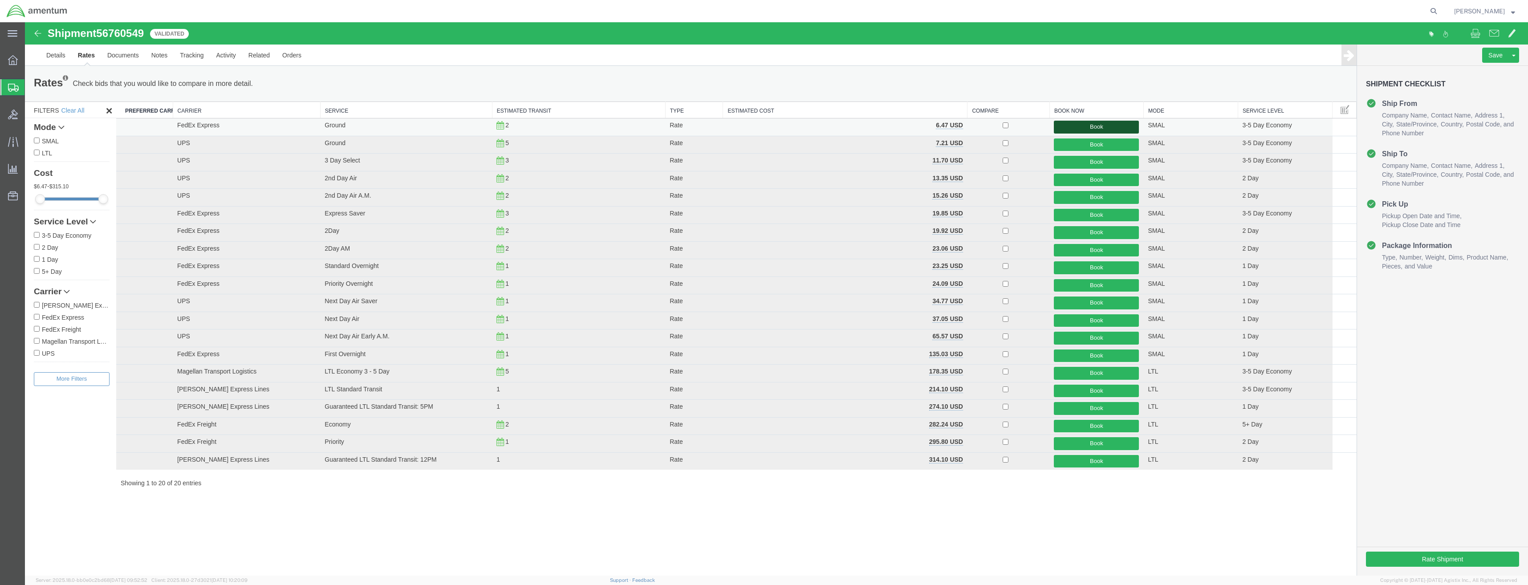
click at [1118, 123] on button "Book" at bounding box center [1096, 127] width 85 height 13
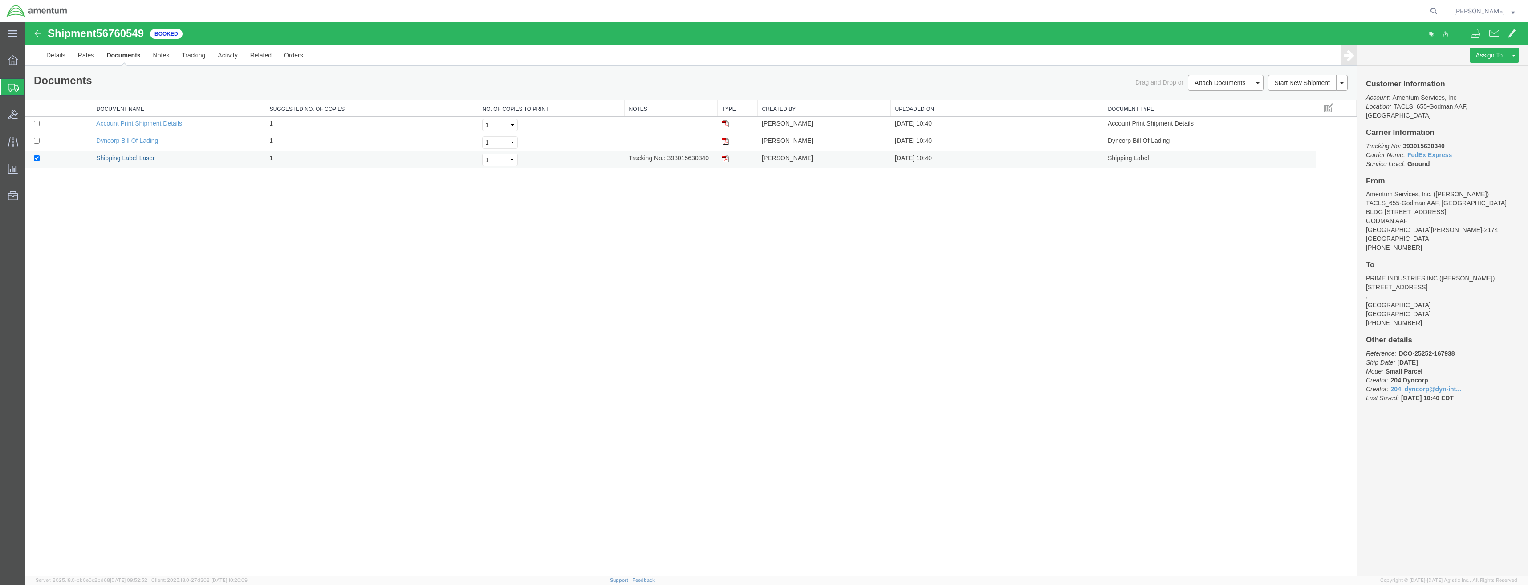
drag, startPoint x: 140, startPoint y: 159, endPoint x: 136, endPoint y: 153, distance: 7.4
click at [140, 159] on link "Shipping Label Laser" at bounding box center [125, 157] width 59 height 7
